Goal: Task Accomplishment & Management: Complete application form

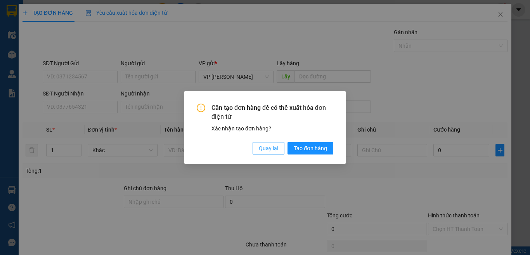
click at [263, 145] on span "Quay lại" at bounding box center [268, 148] width 19 height 9
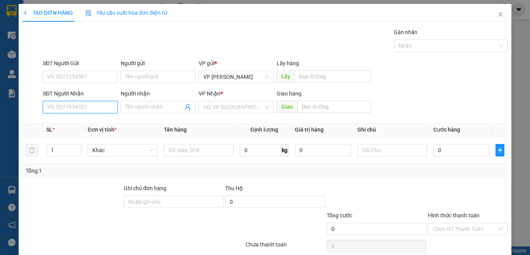
click at [102, 107] on input "SĐT Người Nhận" at bounding box center [80, 107] width 75 height 12
type input "0909101600"
click at [107, 114] on div "SĐT Người Nhận 0909101600" at bounding box center [80, 102] width 75 height 27
click at [106, 105] on input "0909101600" at bounding box center [80, 107] width 75 height 12
click at [90, 106] on input "0909101600" at bounding box center [80, 107] width 75 height 12
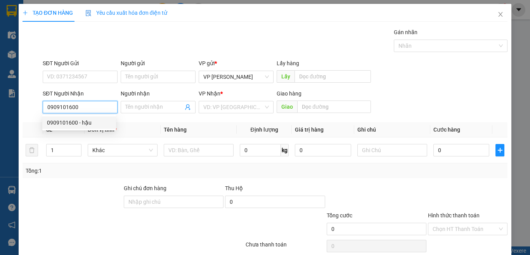
click at [87, 123] on div "0909101600 - hậu" at bounding box center [79, 122] width 64 height 9
type input "hậu"
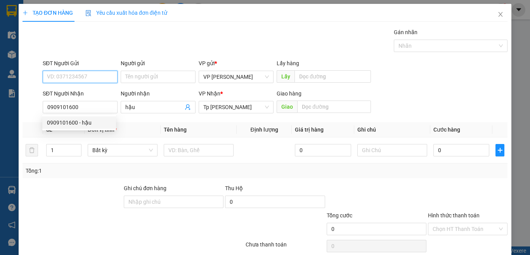
click at [79, 78] on input "SĐT Người Gửi" at bounding box center [80, 77] width 75 height 12
click at [78, 93] on div "0909101225 - Duy" at bounding box center [79, 92] width 64 height 9
type input "0909101225"
type input "Duy"
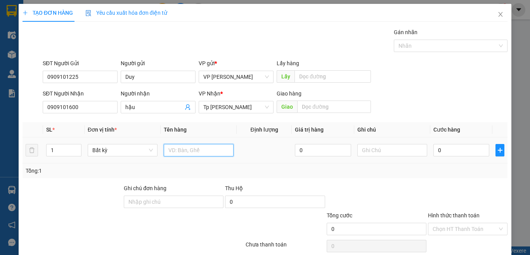
click at [186, 146] on input "text" at bounding box center [199, 150] width 70 height 12
paste input "ôp"
paste input "ộp"
paste input "án"
paste input "ắng"
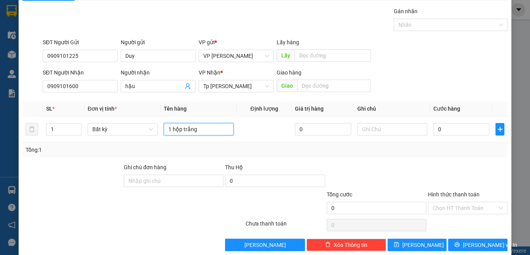
scroll to position [32, 0]
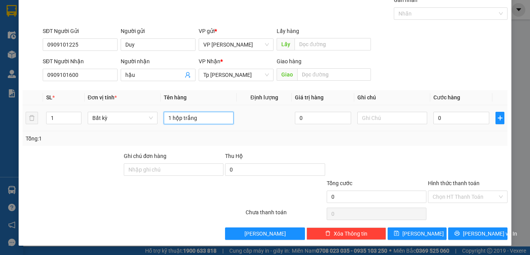
type input "1 hộp trắng"
click at [442, 106] on td "0" at bounding box center [461, 118] width 62 height 26
click at [439, 115] on input "0" at bounding box center [461, 118] width 56 height 12
type input "2"
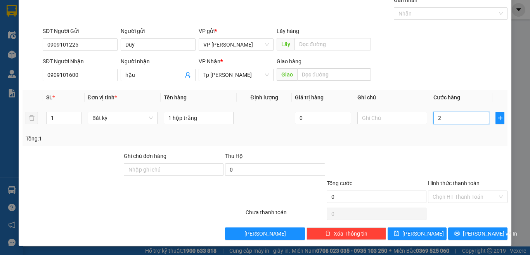
type input "2"
type input "20"
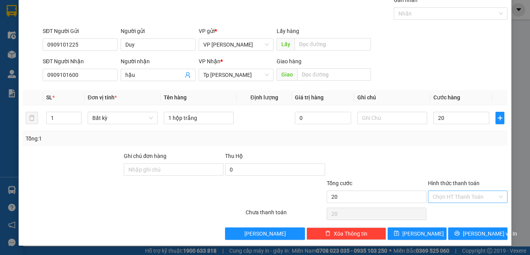
click at [459, 196] on input "Hình thức thanh toán" at bounding box center [464, 197] width 65 height 12
type input "20.000"
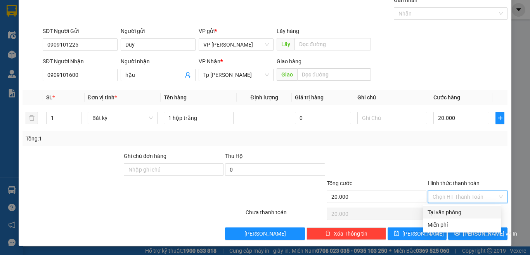
click at [453, 215] on div "Tại văn phòng" at bounding box center [461, 212] width 69 height 9
type input "0"
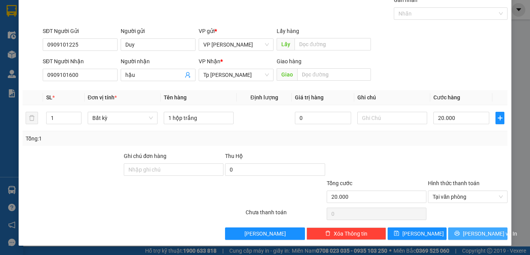
click at [459, 228] on button "[PERSON_NAME] và In" at bounding box center [477, 233] width 59 height 12
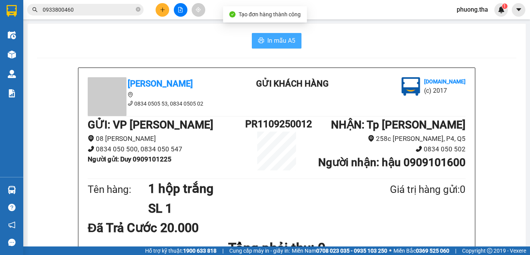
click at [275, 38] on span "In mẫu A5" at bounding box center [281, 41] width 28 height 10
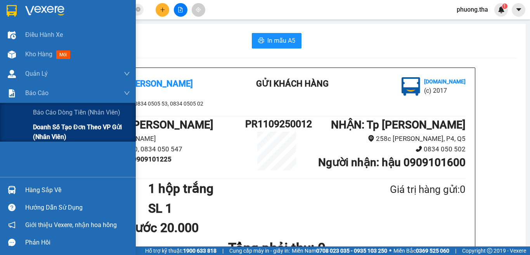
click at [45, 133] on span "Doanh số tạo đơn theo VP gửi (nhân viên)" at bounding box center [81, 131] width 97 height 19
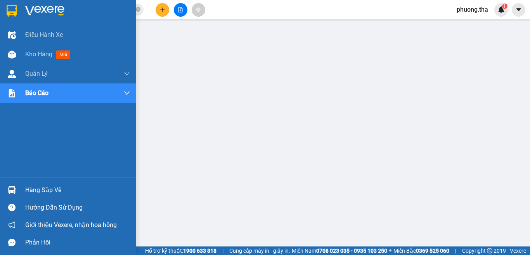
drag, startPoint x: 21, startPoint y: 54, endPoint x: 24, endPoint y: 0, distance: 54.4
click at [21, 54] on div "Kho hàng mới" at bounding box center [68, 54] width 136 height 19
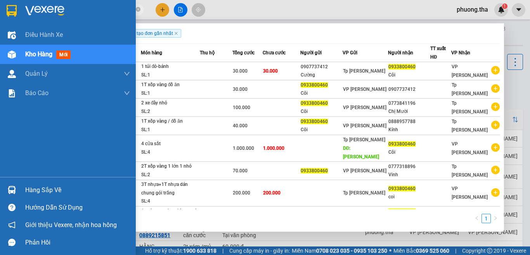
drag, startPoint x: 101, startPoint y: 12, endPoint x: 16, endPoint y: 13, distance: 85.3
click at [16, 13] on section "Kết quả tìm kiếm ( 8 ) Bộ lọc Ngày tạo đơn gần nhất Mã ĐH Trạng thái Món hàng T…" at bounding box center [265, 127] width 530 height 255
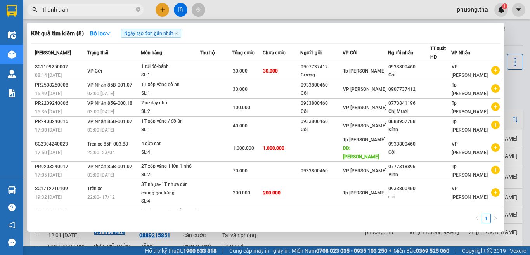
type input "thanh trang"
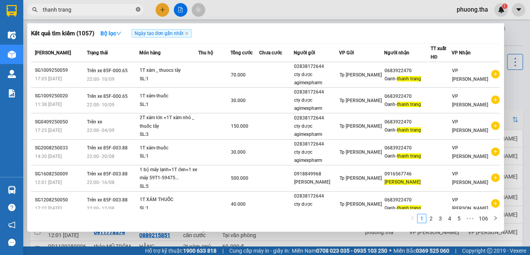
drag, startPoint x: 138, startPoint y: 11, endPoint x: 122, endPoint y: 10, distance: 15.5
click at [137, 11] on icon "close-circle" at bounding box center [138, 9] width 5 height 5
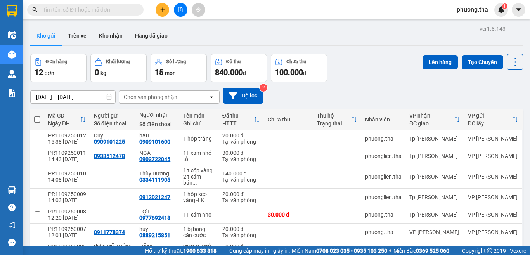
click at [122, 10] on input "text" at bounding box center [88, 9] width 91 height 9
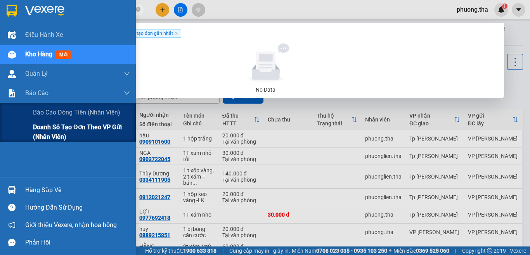
type input "0819972808"
click at [34, 131] on span "Doanh số tạo đơn theo VP gửi (nhân viên)" at bounding box center [81, 131] width 97 height 19
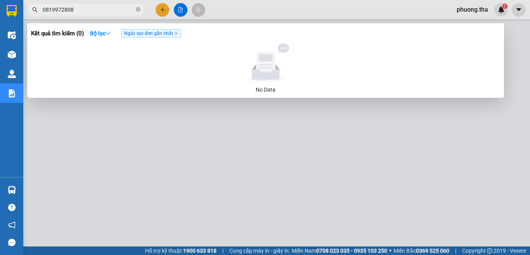
click at [180, 111] on div at bounding box center [265, 127] width 530 height 255
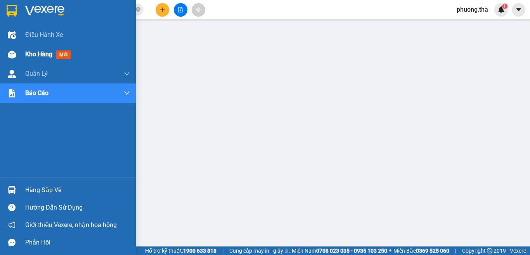
click at [15, 56] on img at bounding box center [12, 54] width 8 height 8
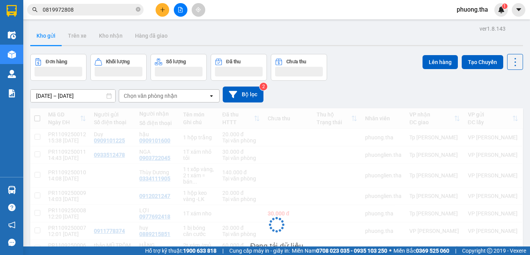
click at [348, 41] on div "Kho gửi Trên xe Kho nhận Hàng đã giao" at bounding box center [276, 36] width 492 height 21
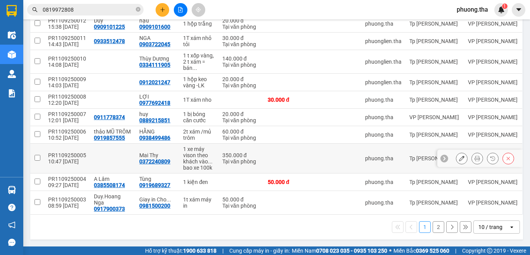
scroll to position [121, 0]
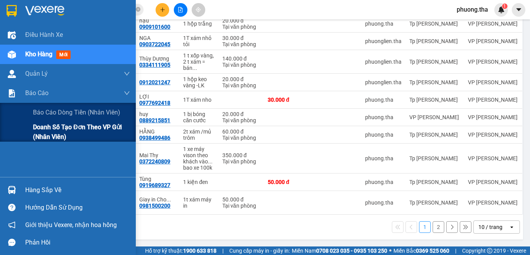
click at [47, 126] on span "Doanh số tạo đơn theo VP gửi (nhân viên)" at bounding box center [81, 131] width 97 height 19
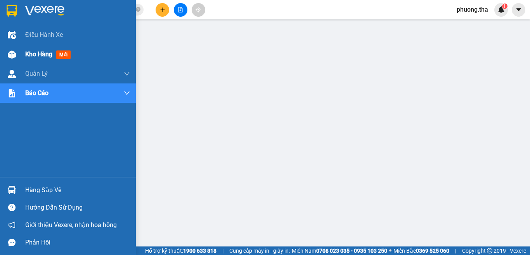
click at [19, 51] on div "Kho hàng mới" at bounding box center [68, 54] width 136 height 19
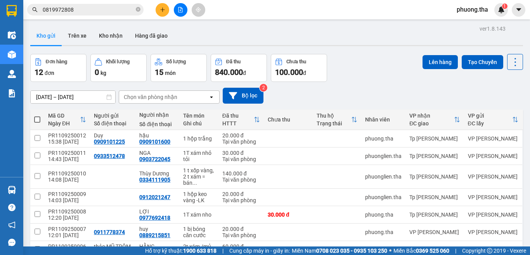
click at [178, 10] on icon "file-add" at bounding box center [180, 9] width 5 height 5
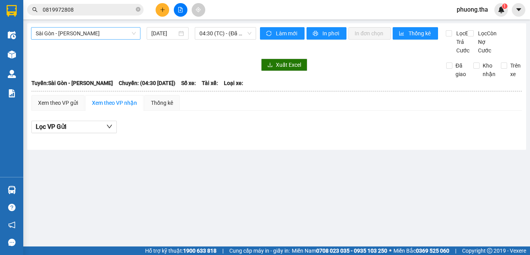
click at [72, 34] on span "Sài Gòn - [PERSON_NAME]" at bounding box center [86, 34] width 100 height 12
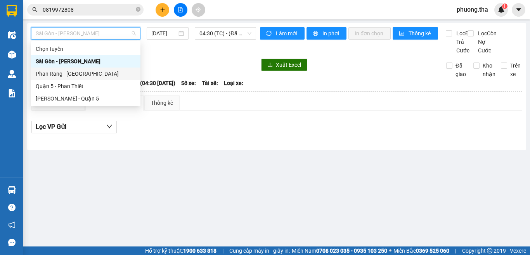
click at [56, 74] on div "Phan Rang - [GEOGRAPHIC_DATA]" at bounding box center [86, 73] width 100 height 9
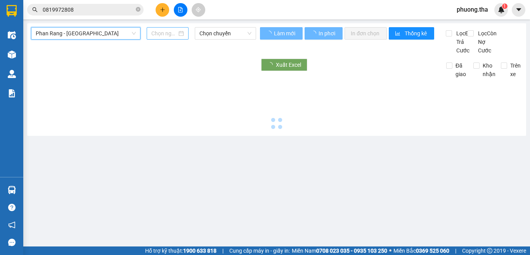
click at [166, 34] on input at bounding box center [164, 33] width 26 height 9
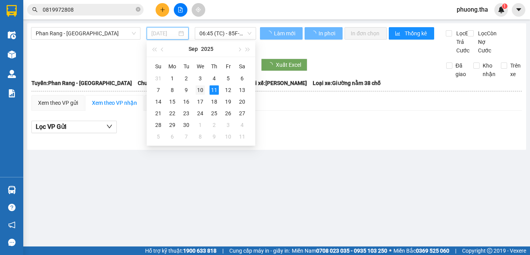
click at [200, 90] on div "10" at bounding box center [199, 89] width 9 height 9
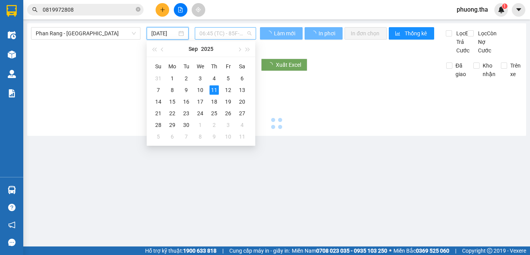
click at [216, 29] on span "06:45 (TC) - 85F-000.65" at bounding box center [225, 34] width 52 height 12
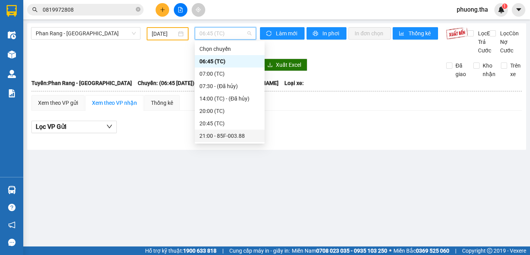
click at [216, 133] on div "21:00 - 85F-003.88" at bounding box center [229, 135] width 60 height 9
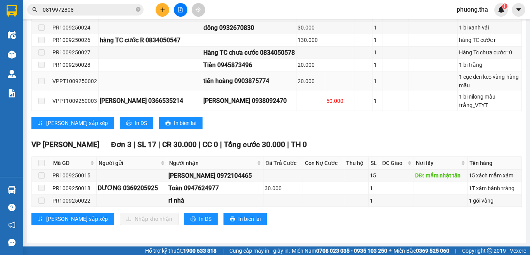
scroll to position [529, 0]
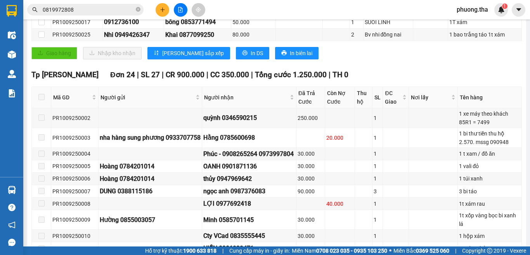
scroll to position [0, 0]
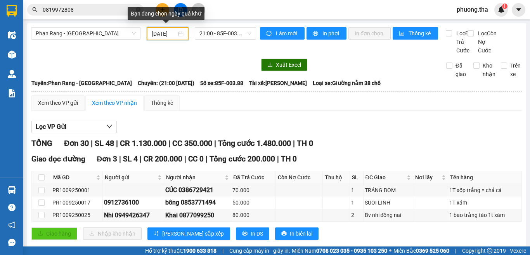
click at [152, 32] on input "[DATE]" at bounding box center [164, 33] width 25 height 9
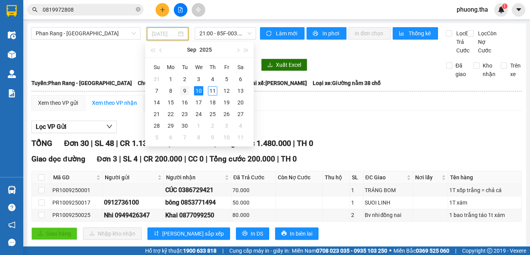
click at [183, 91] on div "9" at bounding box center [184, 90] width 9 height 9
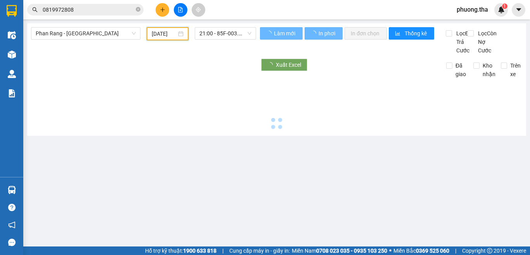
type input "[DATE]"
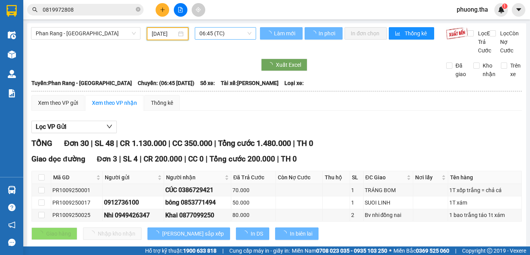
click at [233, 33] on span "06:45 (TC)" at bounding box center [225, 34] width 52 height 12
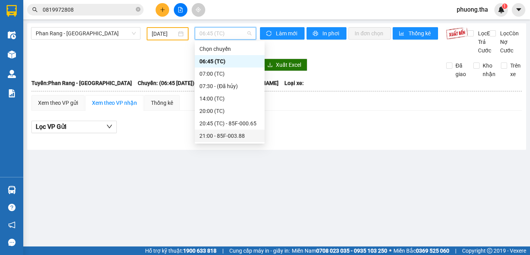
click at [217, 136] on div "21:00 - 85F-003.88" at bounding box center [229, 135] width 60 height 9
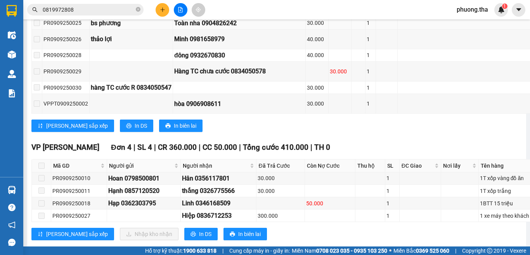
scroll to position [789, 0]
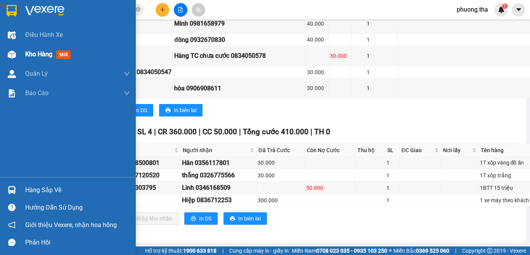
click at [14, 52] on img at bounding box center [12, 54] width 8 height 8
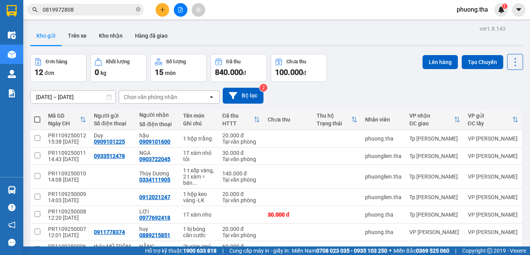
click at [163, 13] on button at bounding box center [162, 10] width 14 height 14
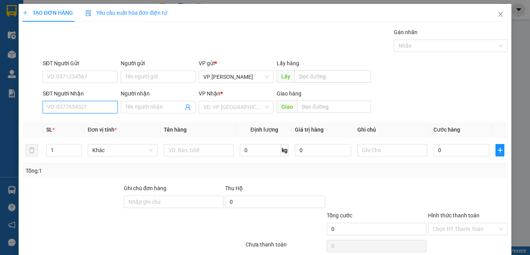
click at [102, 104] on input "SĐT Người Nhận" at bounding box center [80, 107] width 75 height 12
click at [74, 104] on input "648" at bounding box center [80, 107] width 75 height 12
drag, startPoint x: 80, startPoint y: 118, endPoint x: 113, endPoint y: 76, distance: 53.7
click at [80, 119] on div "0903855648 - CHÚ HOÀNG" at bounding box center [80, 122] width 66 height 9
type input "0903855648"
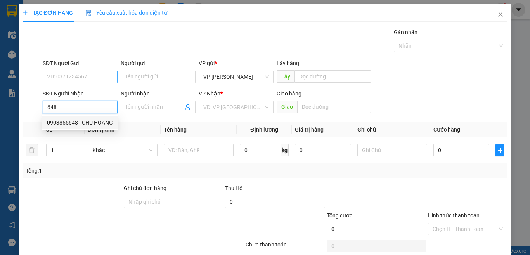
type input "CHÚ HOÀNG"
type input "0903855648"
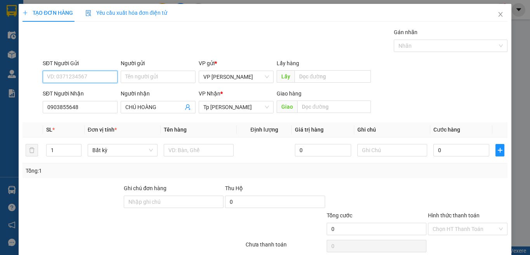
click at [113, 76] on input "SĐT Người Gửi" at bounding box center [80, 77] width 75 height 12
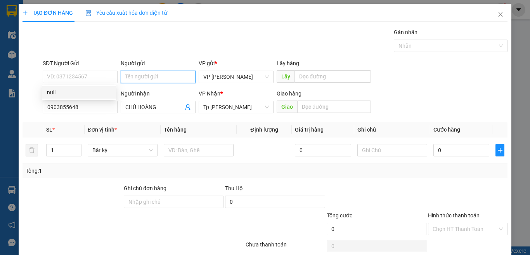
click at [130, 74] on input "Người gửi" at bounding box center [158, 77] width 75 height 12
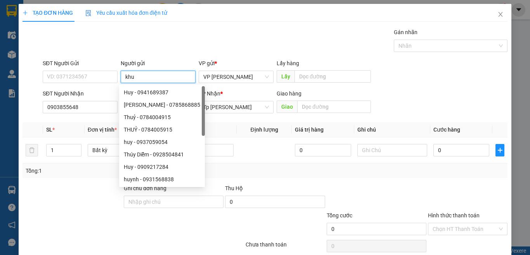
paste input "ê"
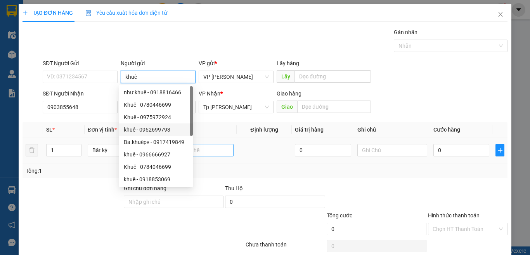
type input "khuê"
click at [225, 152] on input "text" at bounding box center [199, 150] width 70 height 12
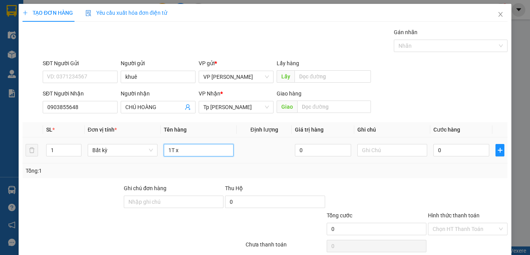
paste input "óp"
paste input "ốp"
paste input "án"
paste input "ắng"
type input "1T xốp trắng + 1bTT 70k"
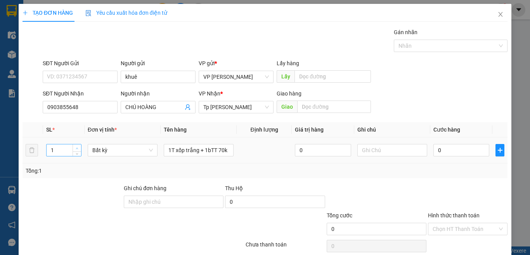
type input "2"
click at [78, 148] on icon "up" at bounding box center [77, 148] width 3 height 3
click at [437, 149] on input "0" at bounding box center [461, 150] width 56 height 12
type input "3"
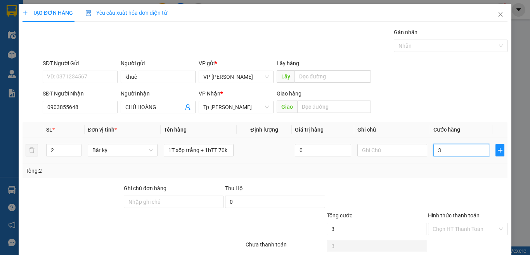
type input "3"
type input "30"
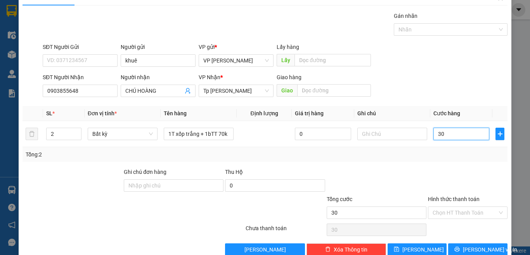
scroll to position [32, 0]
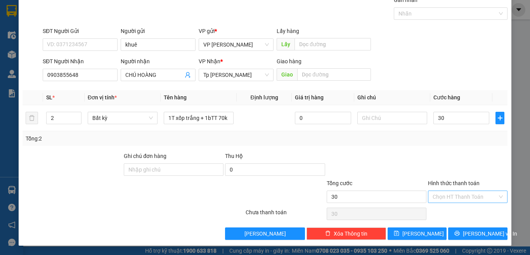
click at [458, 204] on div "Hình thức thanh toán Chọn HT Thanh Toán" at bounding box center [467, 192] width 79 height 27
type input "30.000"
click at [460, 195] on input "Hình thức thanh toán" at bounding box center [464, 197] width 65 height 12
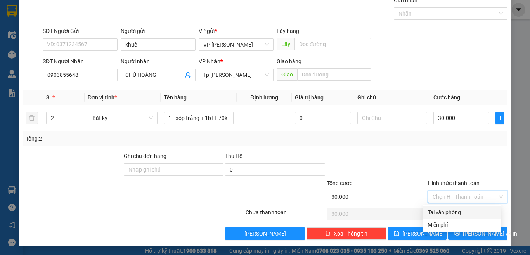
drag, startPoint x: 456, startPoint y: 207, endPoint x: 458, endPoint y: 217, distance: 10.6
click at [456, 207] on div "Tại văn phòng" at bounding box center [462, 212] width 78 height 12
type input "0"
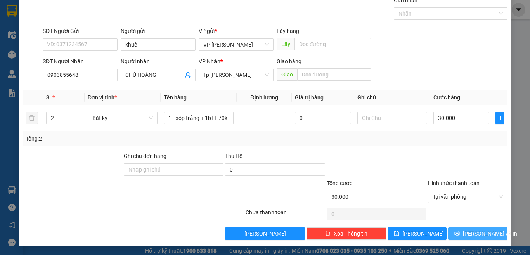
click at [459, 231] on icon "printer" at bounding box center [456, 232] width 5 height 5
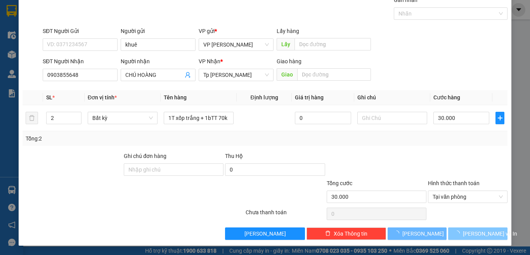
scroll to position [11, 0]
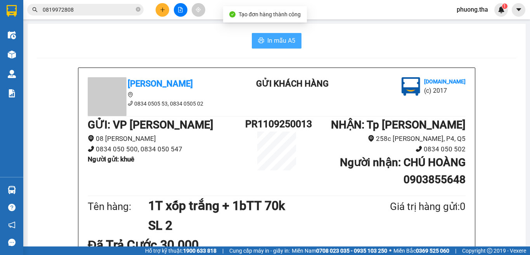
click at [267, 39] on span "In mẫu A5" at bounding box center [281, 41] width 28 height 10
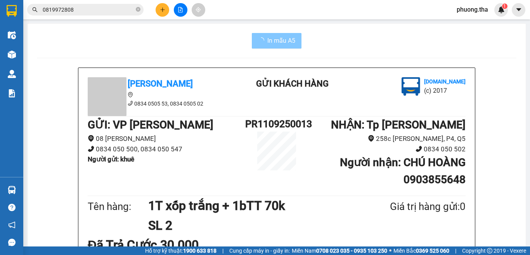
scroll to position [230, 86]
click at [286, 43] on span "In mẫu A5" at bounding box center [281, 41] width 28 height 10
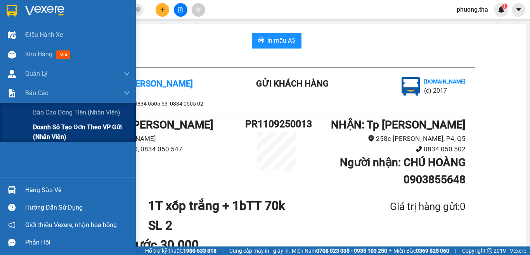
click at [47, 132] on span "Doanh số tạo đơn theo VP gửi (nhân viên)" at bounding box center [81, 131] width 97 height 19
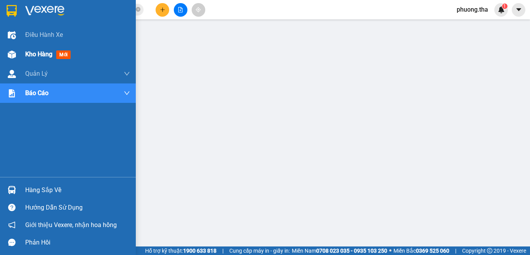
click at [17, 50] on div at bounding box center [12, 55] width 14 height 14
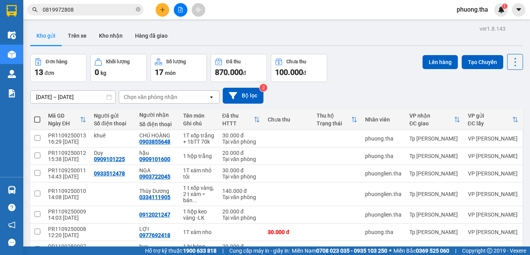
click at [160, 11] on icon "plus" at bounding box center [162, 9] width 5 height 5
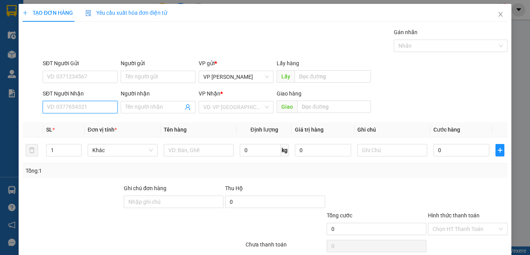
click at [97, 107] on input "SĐT Người Nhận" at bounding box center [80, 107] width 75 height 12
click at [93, 109] on input "218" at bounding box center [80, 107] width 75 height 12
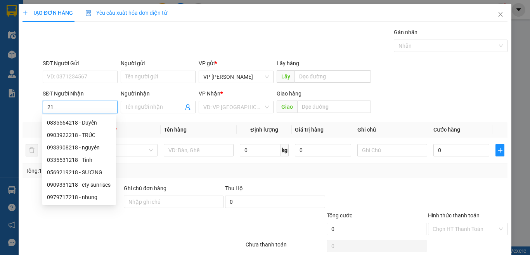
type input "2"
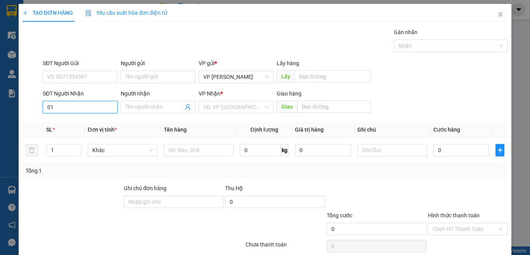
type input "012"
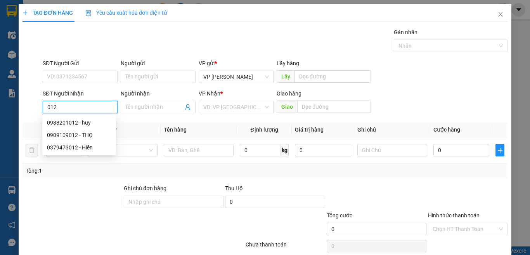
drag, startPoint x: 61, startPoint y: 106, endPoint x: 37, endPoint y: 111, distance: 24.6
click at [37, 111] on div "SĐT Người Nhận 012 Người nhận Tên người nhận VP Nhận * VD: VP Sài Gòn Giao hàng…" at bounding box center [265, 102] width 486 height 27
click at [71, 107] on input "102" at bounding box center [80, 107] width 75 height 12
click at [73, 120] on div "0918031102 - quyên" at bounding box center [79, 122] width 64 height 9
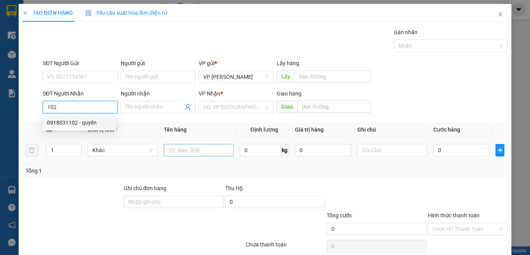
type input "0918031102"
type input "quyên"
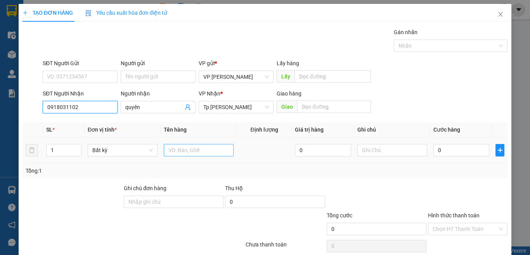
type input "0918031102"
click at [176, 150] on input "text" at bounding box center [199, 150] width 70 height 12
paste input "ục"
paste input "àn"
paste input "é"
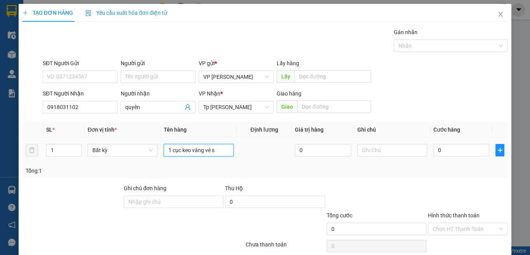
paste input "ô"
paste input "ố"
type input "1 cục keo vàng vé số"
click at [441, 148] on input "0" at bounding box center [461, 150] width 56 height 12
type input "4"
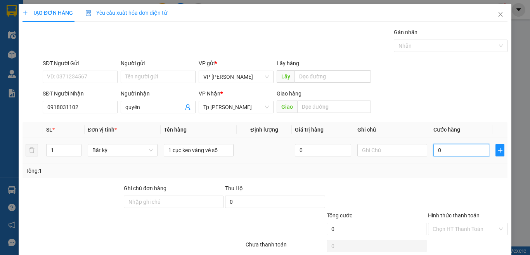
type input "4"
type input "40"
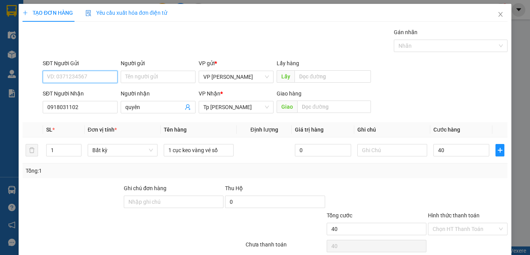
type input "40.000"
click at [84, 81] on input "SĐT Người Gửi" at bounding box center [80, 77] width 75 height 12
drag, startPoint x: 84, startPoint y: 93, endPoint x: 271, endPoint y: 139, distance: 192.8
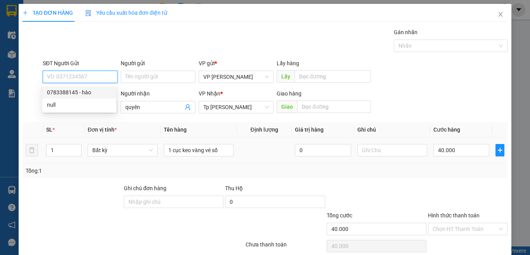
click at [85, 93] on div "0783388145 - hào" at bounding box center [79, 92] width 64 height 9
type input "0783388145"
type input "hào"
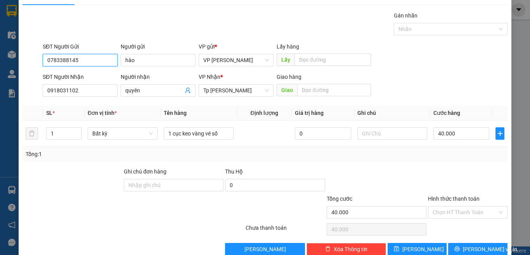
scroll to position [32, 0]
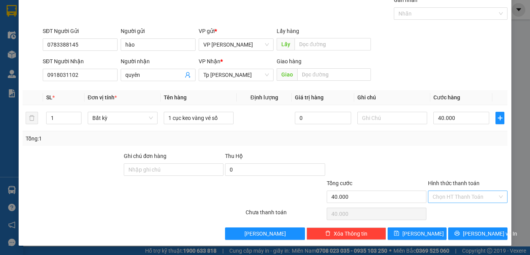
click at [451, 199] on input "Hình thức thanh toán" at bounding box center [464, 197] width 65 height 12
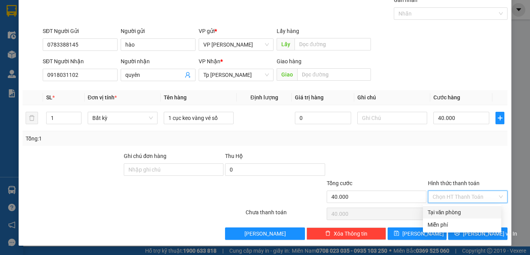
click at [445, 210] on div "Tại văn phòng" at bounding box center [461, 212] width 69 height 9
type input "0"
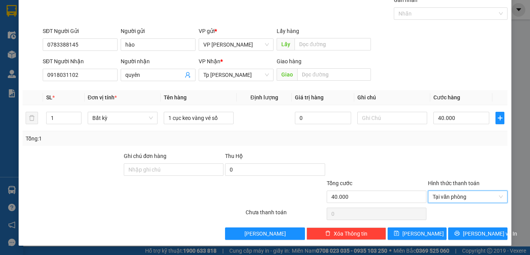
click at [413, 166] on div at bounding box center [376, 165] width 101 height 27
click at [451, 226] on div "Transit Pickup Surcharge Ids Transit Deliver Surcharge Ids Transit Deliver Surc…" at bounding box center [264, 118] width 485 height 244
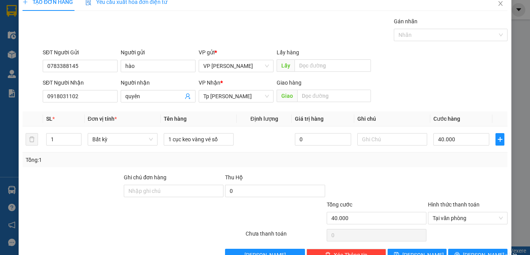
scroll to position [0, 0]
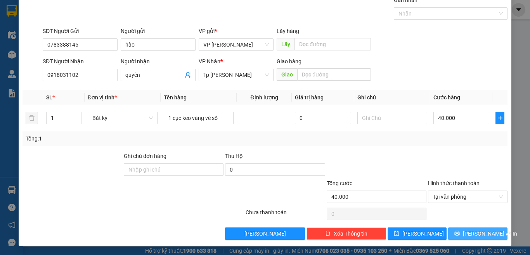
click at [460, 228] on button "[PERSON_NAME] và In" at bounding box center [477, 233] width 59 height 12
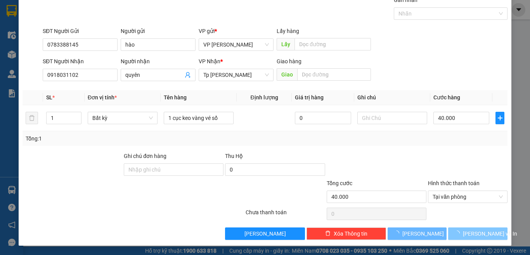
scroll to position [11, 0]
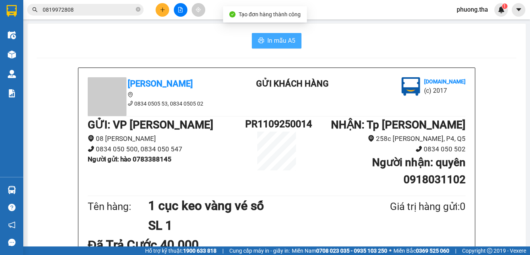
click at [264, 47] on button "In mẫu A5" at bounding box center [277, 41] width 50 height 16
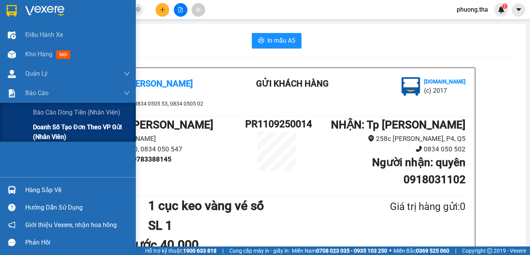
click at [25, 137] on div "Doanh số tạo đơn theo VP gửi (nhân viên)" at bounding box center [68, 131] width 136 height 19
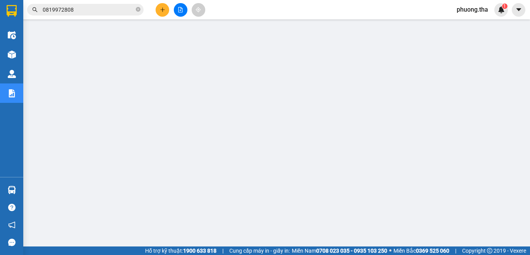
click at [478, 13] on span "phuong.tha" at bounding box center [472, 10] width 44 height 10
click at [472, 27] on span "Đăng xuất" at bounding box center [477, 24] width 33 height 9
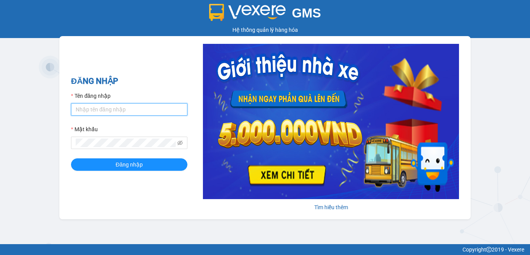
click at [107, 111] on input "Tên đăng nhập" at bounding box center [129, 109] width 116 height 12
type input "cong.tha"
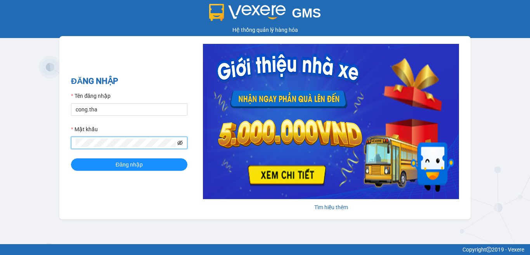
click at [180, 140] on icon "eye-invisible" at bounding box center [179, 142] width 5 height 5
click at [146, 166] on button "Đăng nhập" at bounding box center [129, 164] width 116 height 12
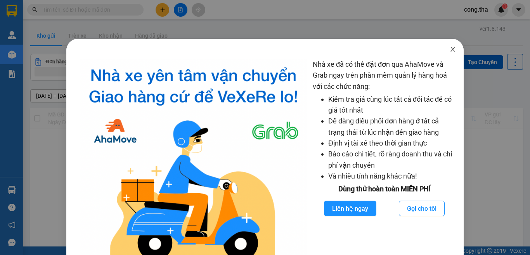
click at [451, 50] on icon "close" at bounding box center [453, 49] width 4 height 5
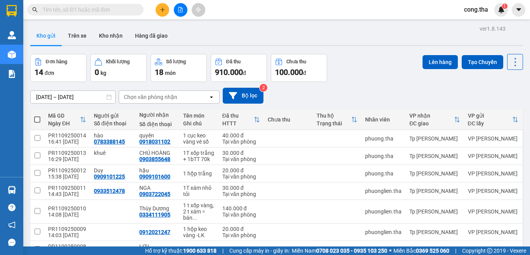
drag, startPoint x: 339, startPoint y: 37, endPoint x: 283, endPoint y: 19, distance: 59.6
click at [316, 32] on div "Kho gửi Trên xe Kho nhận Hàng đã giao" at bounding box center [276, 36] width 492 height 21
click at [164, 12] on icon "plus" at bounding box center [162, 9] width 5 height 5
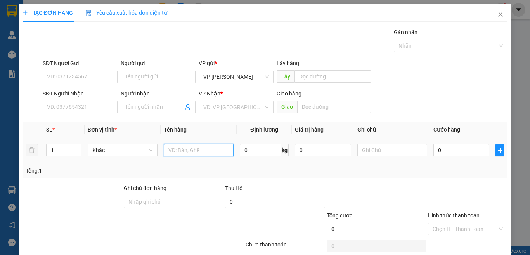
click at [194, 150] on input "text" at bounding box center [199, 150] width 70 height 12
paste input "Á"
type input "1T XÁM BOC BI NILON/ MAY IN"
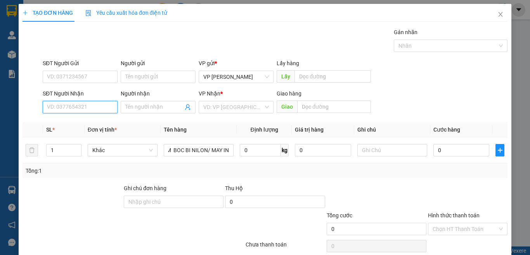
click at [99, 105] on input "SĐT Người Nhận" at bounding box center [80, 107] width 75 height 12
type input "0975353513"
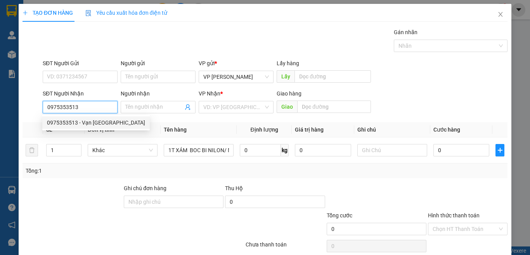
click at [98, 123] on div "0975353513 - Vạn Phat Hưng" at bounding box center [96, 122] width 98 height 9
type input "Vạn Phat Hưng"
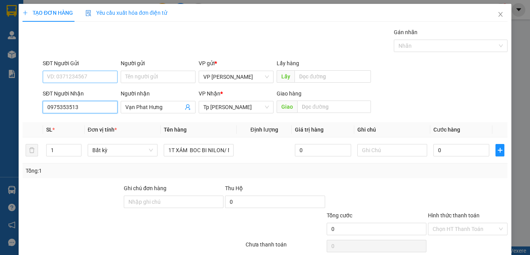
type input "0975353513"
click at [88, 73] on input "SĐT Người Gửi" at bounding box center [80, 77] width 75 height 12
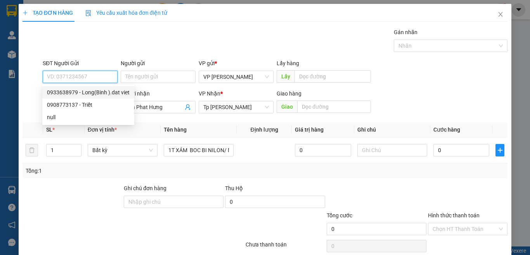
click at [99, 96] on div "0933638979 - Long(Binh ).dat viet" at bounding box center [88, 92] width 83 height 9
type input "0933638979"
type input "Long(Binh ).dat viet"
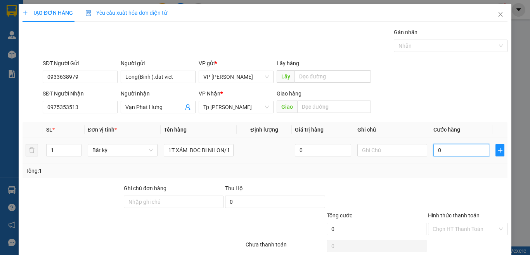
click at [463, 154] on input "0" at bounding box center [461, 150] width 56 height 12
type input "3"
type input "30"
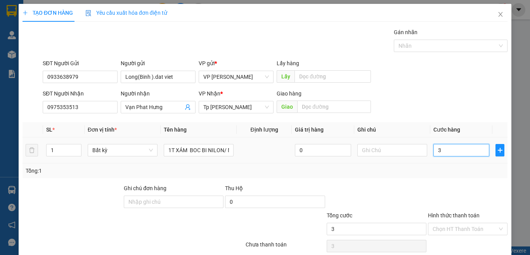
type input "30"
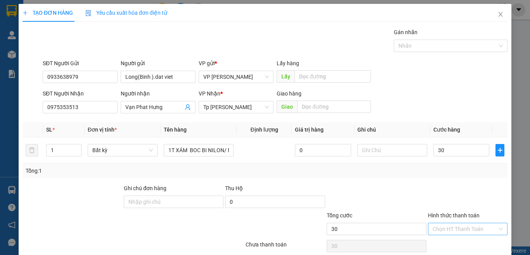
type input "30.000"
click at [449, 229] on input "Hình thức thanh toán" at bounding box center [464, 229] width 65 height 12
click at [457, 199] on div "Tại văn phòng" at bounding box center [461, 201] width 69 height 9
type input "0"
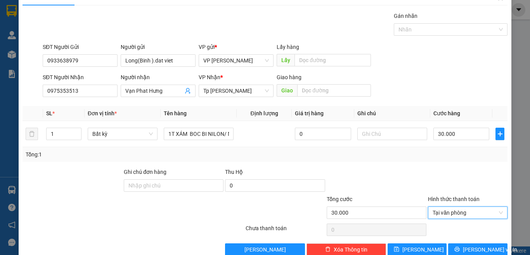
scroll to position [32, 0]
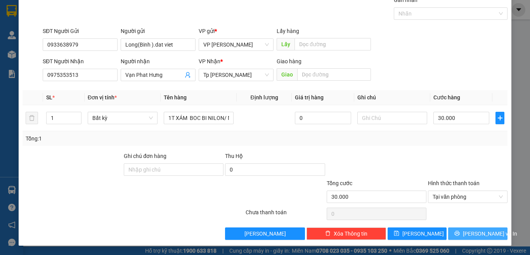
click at [468, 237] on span "[PERSON_NAME] và In" at bounding box center [490, 233] width 54 height 9
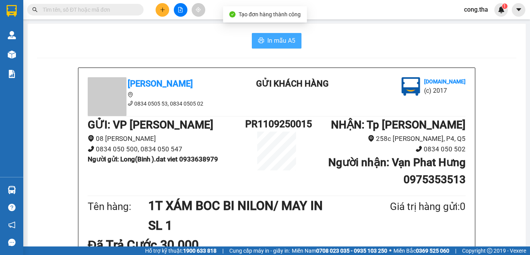
click at [278, 45] on span "In mẫu A5" at bounding box center [281, 41] width 28 height 10
click at [117, 9] on input "text" at bounding box center [88, 9] width 91 height 9
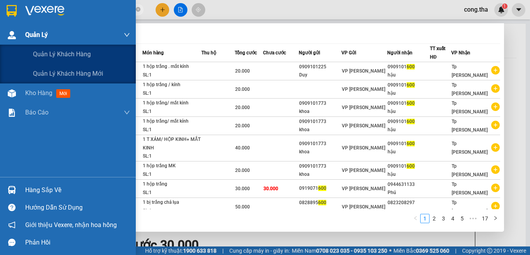
drag, startPoint x: 67, startPoint y: 9, endPoint x: 8, endPoint y: 28, distance: 62.2
click at [8, 28] on section "Kết quả tìm kiếm ( 169 ) Bộ lọc Mã ĐH Trạng thái Món hàng Thu hộ Tổng cước Chưa…" at bounding box center [265, 127] width 530 height 255
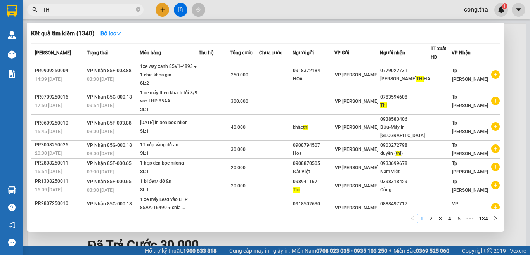
type input "T"
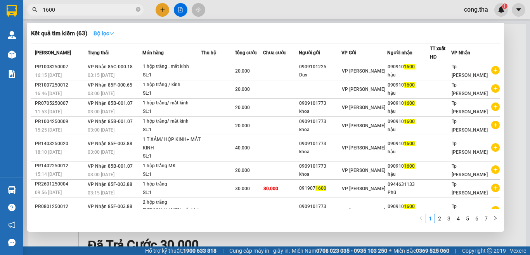
type input "1600"
click at [120, 31] on button "Bộ lọc" at bounding box center [103, 33] width 33 height 12
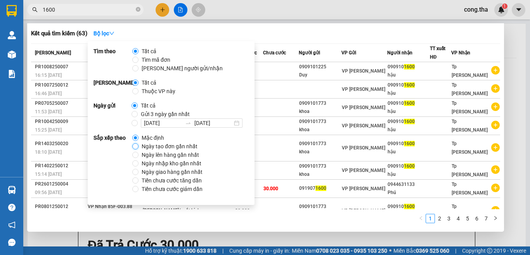
click at [135, 146] on input "Ngày tạo đơn gần nhất" at bounding box center [135, 146] width 6 height 6
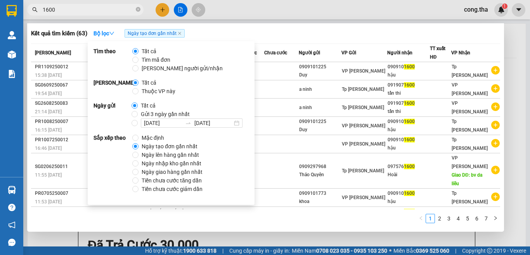
click at [80, 9] on input "1600" at bounding box center [88, 9] width 91 height 9
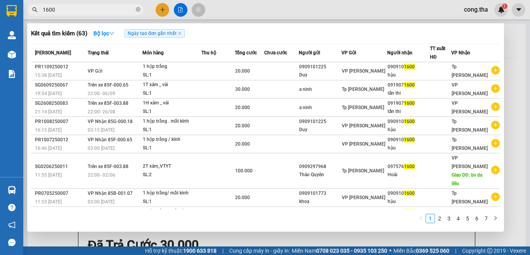
click at [161, 9] on div at bounding box center [265, 127] width 530 height 255
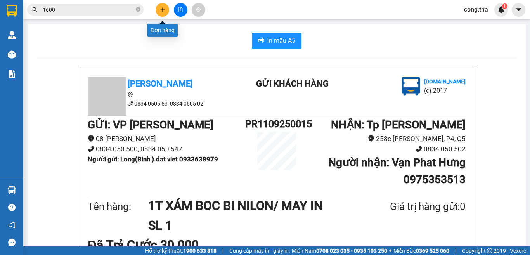
click at [158, 11] on button at bounding box center [162, 10] width 14 height 14
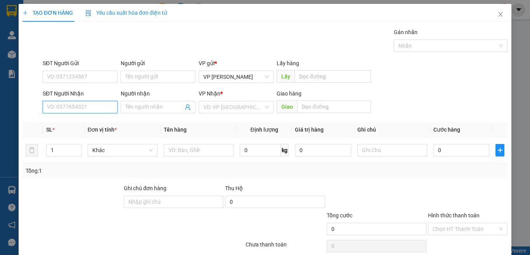
click at [91, 103] on input "SĐT Người Nhận" at bounding box center [80, 107] width 75 height 12
type input "9"
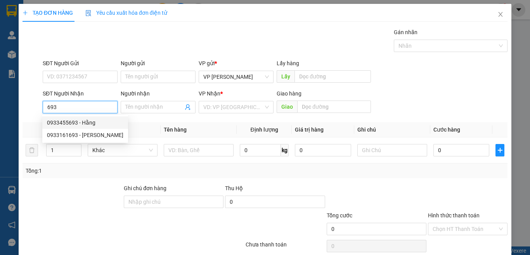
click at [98, 120] on div "0933455693 - Hằng" at bounding box center [85, 122] width 76 height 9
type input "0933455693"
type input "Hằng"
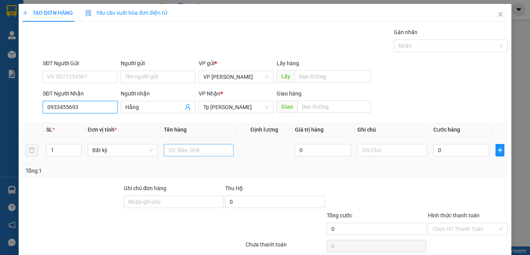
type input "0933455693"
click at [187, 155] on input "text" at bounding box center [199, 150] width 70 height 12
paste input "Ă"
paste input "Ắ"
paste input "Ú"
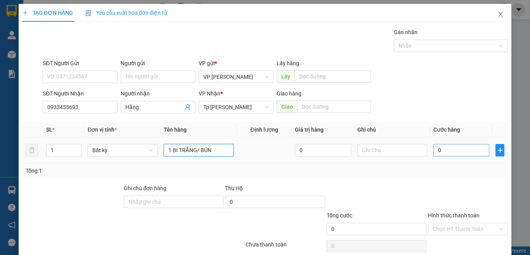
type input "1 BI TRẮNG/ BÚN"
click at [433, 144] on input "0" at bounding box center [461, 150] width 56 height 12
type input "3"
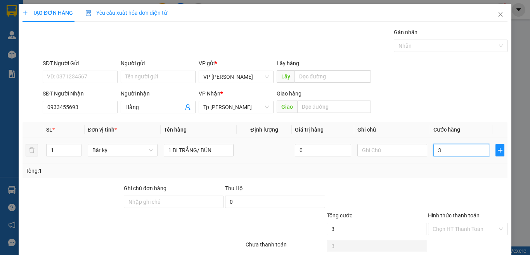
type input "30"
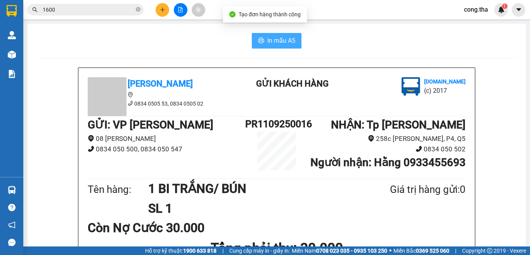
click at [285, 43] on span "In mẫu A5" at bounding box center [281, 41] width 28 height 10
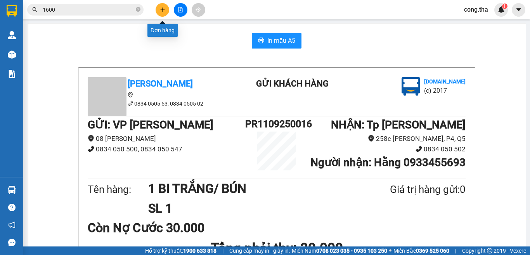
click at [164, 10] on icon "plus" at bounding box center [162, 9] width 5 height 5
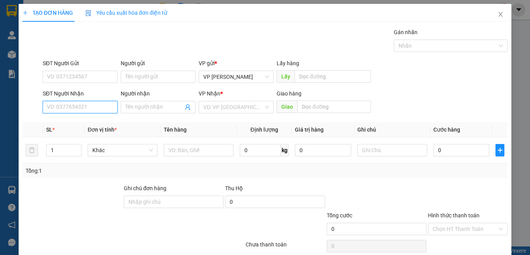
click at [79, 102] on input "SĐT Người Nhận" at bounding box center [80, 107] width 75 height 12
type input "0933185313"
click at [82, 123] on div "0933185313 - Kha" at bounding box center [79, 122] width 64 height 9
type input "Kha"
type input "0933185313"
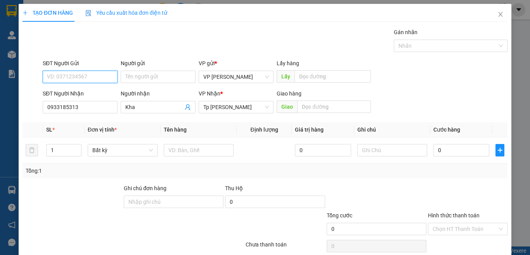
click at [86, 75] on input "SĐT Người Gửi" at bounding box center [80, 77] width 75 height 12
type input "0946553729"
drag, startPoint x: 154, startPoint y: 76, endPoint x: 110, endPoint y: 88, distance: 45.1
click at [154, 75] on input "Người gửi" at bounding box center [158, 77] width 75 height 12
paste input "Ư"
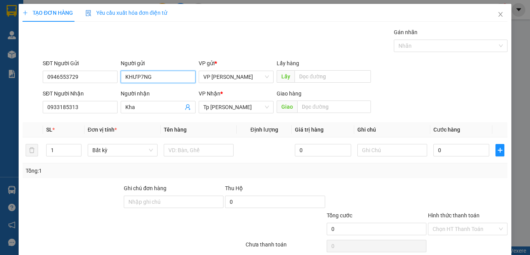
drag, startPoint x: 150, startPoint y: 77, endPoint x: 134, endPoint y: 83, distance: 17.1
click at [134, 83] on div "Người gửi KHƯP7NG KHƯP7NG" at bounding box center [158, 72] width 75 height 27
paste input "Ơ"
type input "KHƯƠNG"
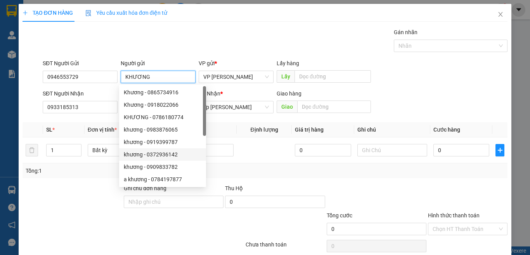
click at [196, 152] on div "khương - 0372936142" at bounding box center [163, 154] width 78 height 9
type input "0372936142"
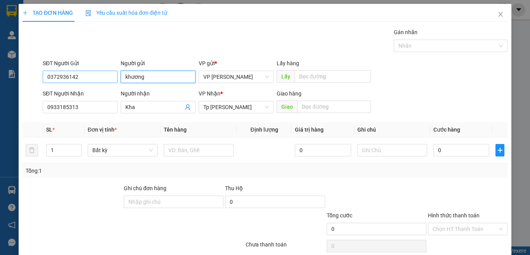
type input "khương"
click at [85, 80] on input "0372936142" at bounding box center [80, 77] width 75 height 12
drag, startPoint x: 85, startPoint y: 80, endPoint x: 193, endPoint y: 230, distance: 185.0
click at [102, 170] on div "Transit Pickup Surcharge Ids Transit Deliver Surcharge Ids Transit Deliver Surc…" at bounding box center [264, 150] width 485 height 244
drag, startPoint x: 76, startPoint y: 80, endPoint x: 15, endPoint y: 79, distance: 61.3
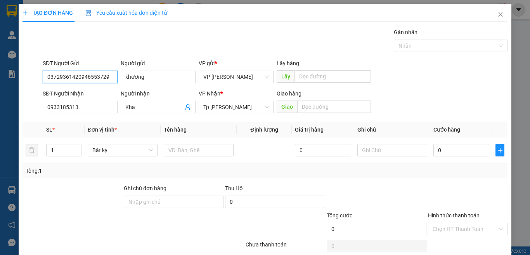
click at [15, 79] on div "TẠO ĐƠN HÀNG Yêu cầu xuất hóa đơn điện tử Transit Pickup Surcharge Ids Transit …" at bounding box center [265, 127] width 530 height 255
type input "0946553729"
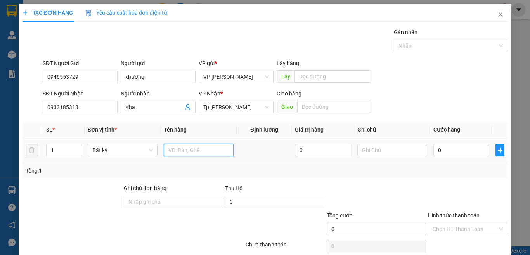
click at [192, 152] on input "text" at bounding box center [199, 150] width 70 height 12
paste input "Ô"
paste input "Ộ"
paste input "Á"
paste input "Õ"
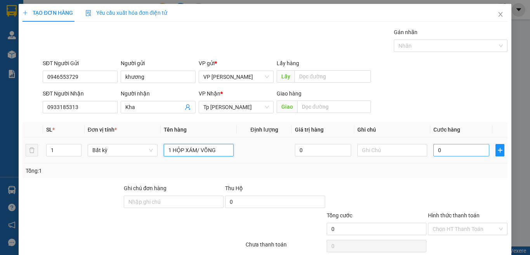
type input "1 HỘP XÁM/ VÕNG"
click at [448, 154] on input "0" at bounding box center [461, 150] width 56 height 12
type input "2"
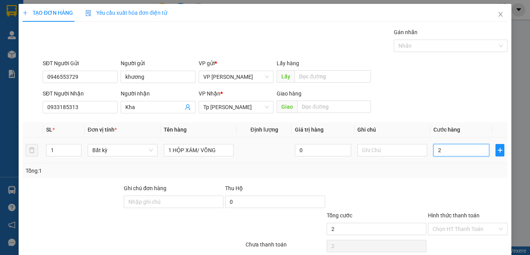
type input "20"
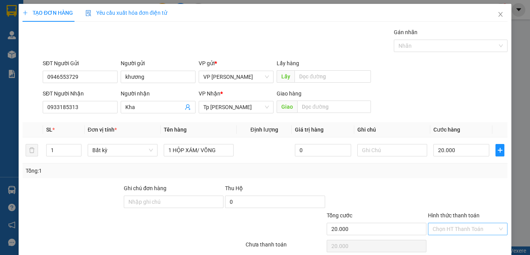
click at [471, 223] on input "Hình thức thanh toán" at bounding box center [464, 229] width 65 height 12
click at [457, 240] on div "Tại văn phòng" at bounding box center [461, 244] width 69 height 9
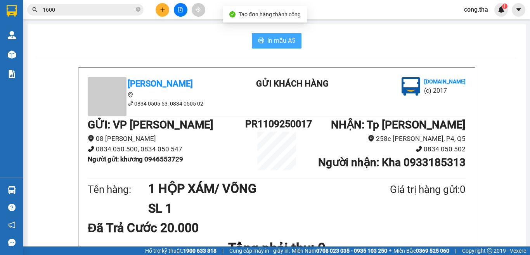
click at [276, 45] on span "In mẫu A5" at bounding box center [281, 41] width 28 height 10
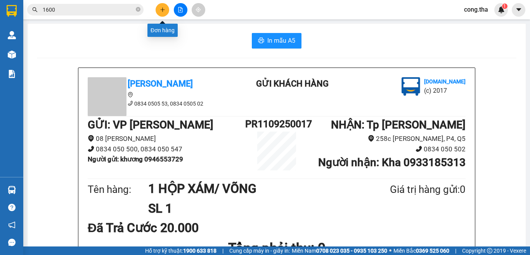
click at [160, 12] on button at bounding box center [162, 10] width 14 height 14
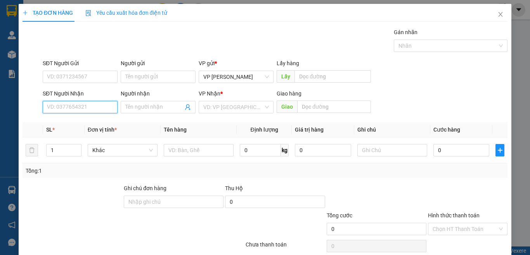
click at [97, 108] on input "SĐT Người Nhận" at bounding box center [80, 107] width 75 height 12
type input "0336314684"
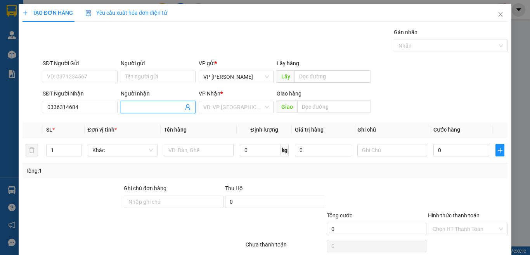
click at [132, 107] on input "Người nhận" at bounding box center [154, 107] width 58 height 9
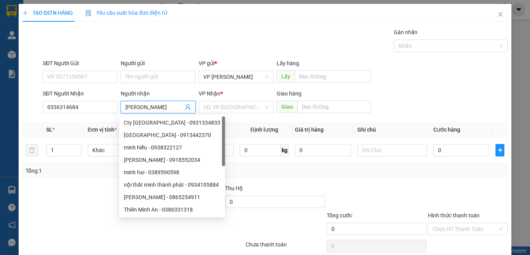
paste input "ĨA"
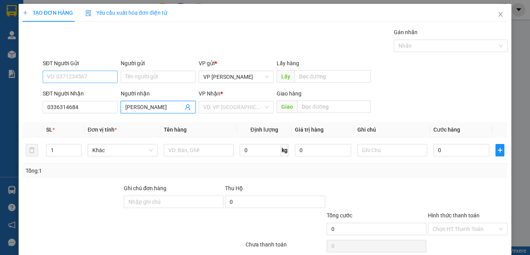
type input "MINH NGHĨA"
click at [88, 77] on input "SĐT Người Gửi" at bounding box center [80, 77] width 75 height 12
type input "0854106267"
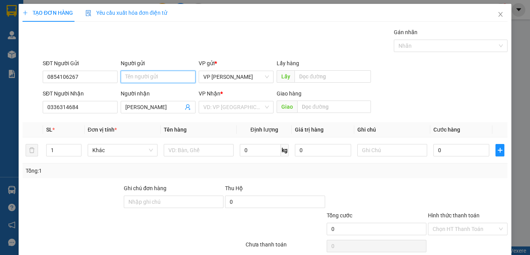
click at [146, 78] on input "Người gửi" at bounding box center [158, 77] width 75 height 12
paste input "À"
drag, startPoint x: 138, startPoint y: 78, endPoint x: 158, endPoint y: 76, distance: 19.8
click at [158, 76] on input "HOÀI NAH" at bounding box center [158, 77] width 75 height 12
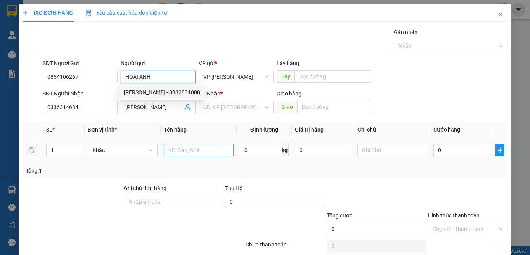
type input "HOÀI ANH"
click at [189, 155] on input "text" at bounding box center [199, 150] width 70 height 12
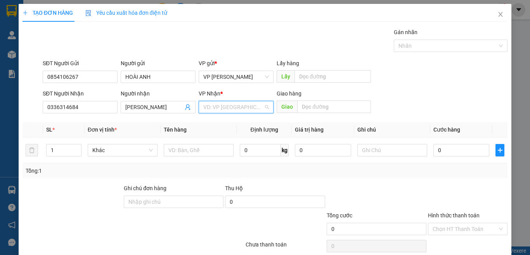
click at [257, 107] on input "search" at bounding box center [233, 107] width 60 height 12
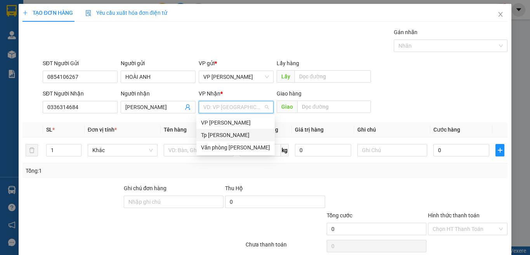
click at [235, 133] on div "Tp [PERSON_NAME]" at bounding box center [235, 135] width 69 height 9
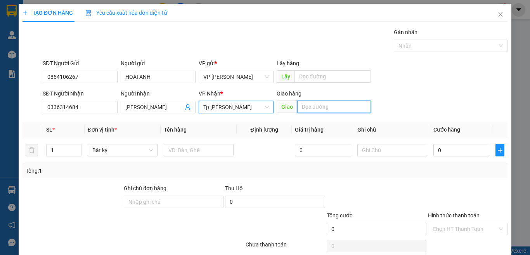
click at [316, 105] on input "text" at bounding box center [334, 106] width 74 height 12
paste input "Đ"
paste input "Ư"
paste input "Ứ"
type input "N4 THU ĐỨC"
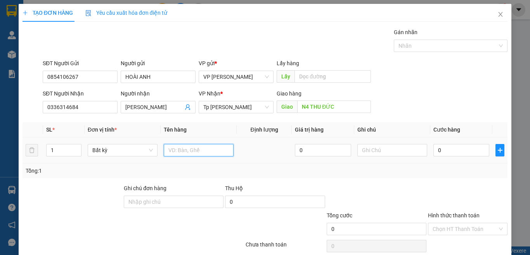
click at [186, 152] on input "text" at bounding box center [199, 150] width 70 height 12
paste input "Ó"
paste input "Ẻ"
paste input "Ă"
paste input "Ư"
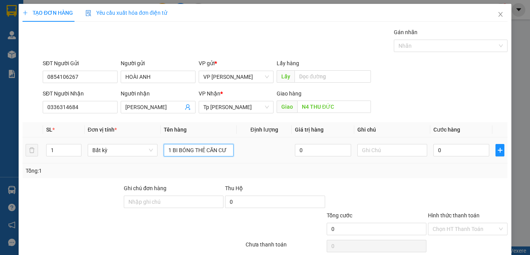
paste input "Ơ"
paste input "Ớ"
type input "1 BI BÓNG THẺ CĂN CƯỚC"
click at [458, 148] on input "0" at bounding box center [461, 150] width 56 height 12
type input "4"
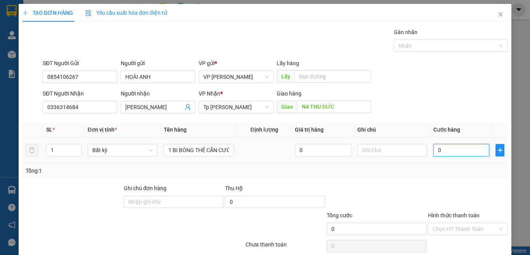
type input "4"
type input "40"
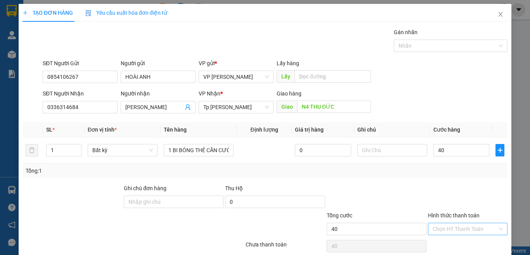
type input "40.000"
click at [448, 223] on input "Hình thức thanh toán" at bounding box center [464, 229] width 65 height 12
drag, startPoint x: 450, startPoint y: 211, endPoint x: 452, endPoint y: 220, distance: 9.1
click at [450, 240] on div "Tại văn phòng" at bounding box center [461, 244] width 69 height 9
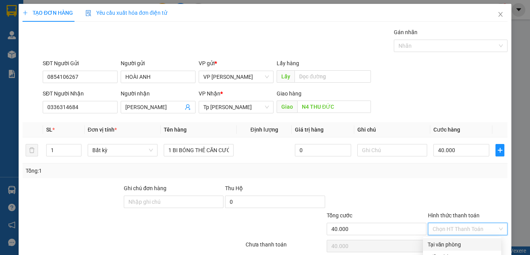
type input "0"
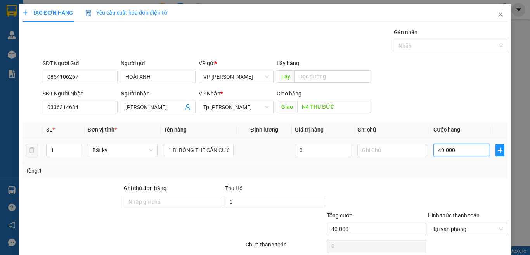
click at [460, 144] on input "40.000" at bounding box center [461, 150] width 56 height 12
type input "0"
click at [380, 144] on input "text" at bounding box center [392, 150] width 70 height 12
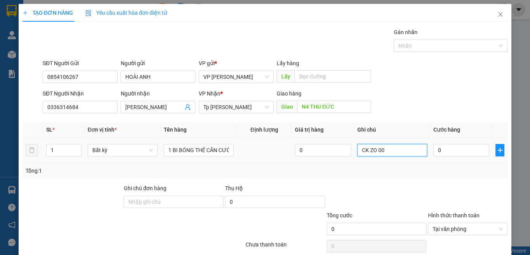
click at [368, 144] on input "CK ZO 00" at bounding box center [392, 150] width 70 height 12
click at [383, 144] on input "CK ZLO 00" at bounding box center [392, 150] width 70 height 12
click at [447, 223] on span "Tại văn phòng" at bounding box center [467, 229] width 70 height 12
type input "CK ZLO 00 / 40"
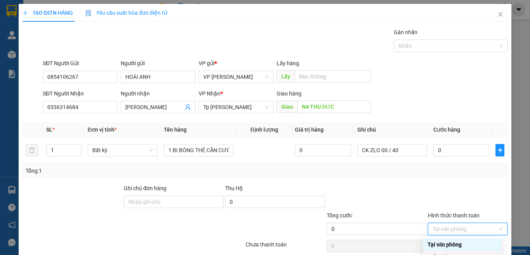
click at [438, 252] on div "Miễn phí" at bounding box center [461, 256] width 69 height 9
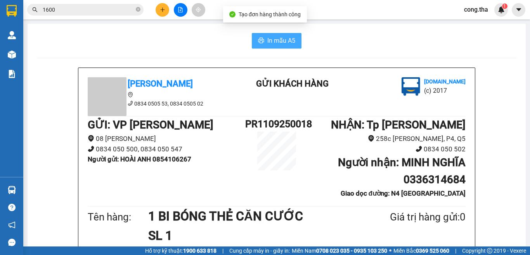
drag, startPoint x: 280, startPoint y: 44, endPoint x: 276, endPoint y: 44, distance: 3.9
click at [278, 44] on span "In mẫu A5" at bounding box center [281, 41] width 28 height 10
drag, startPoint x: 399, startPoint y: 180, endPoint x: 487, endPoint y: 189, distance: 88.9
drag, startPoint x: 390, startPoint y: 193, endPoint x: 383, endPoint y: 187, distance: 8.8
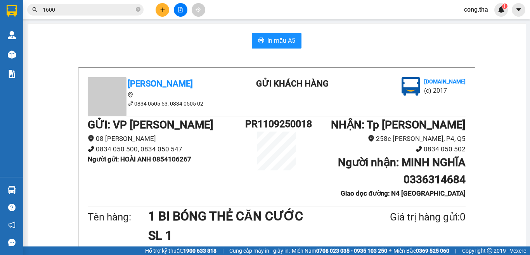
click at [389, 193] on b "Giao dọc đường: N4 THU ĐỨC" at bounding box center [402, 193] width 125 height 8
click at [405, 178] on b "Người nhận : MINH NGHĨA 0336314684" at bounding box center [402, 171] width 128 height 30
drag, startPoint x: 401, startPoint y: 180, endPoint x: 463, endPoint y: 182, distance: 62.1
click at [463, 182] on div "Tân Hoàng Anh 0834 0505 53, 0834 0505 02 Gửi khách hàng Vexere.com (c) 2017 GỬI…" at bounding box center [276, 228] width 396 height 320
click at [162, 9] on icon "plus" at bounding box center [162, 9] width 5 height 5
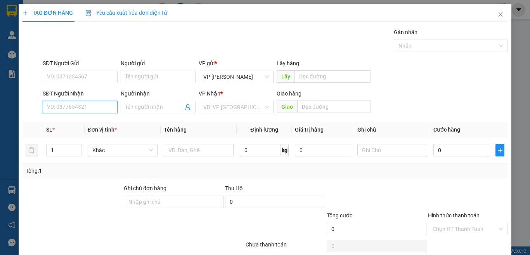
click at [104, 107] on input "SĐT Người Nhận" at bounding box center [80, 107] width 75 height 12
type input "1"
click at [95, 122] on div "0984841700 - Phương anh" at bounding box center [85, 122] width 76 height 9
type input "0984841700"
type input "Phương anh"
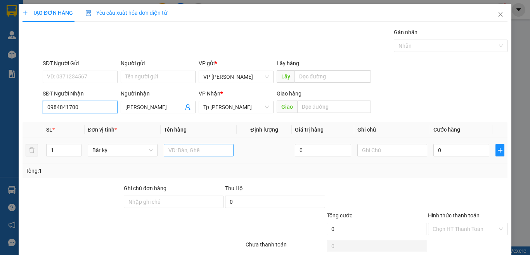
type input "0984841700"
click at [197, 152] on input "text" at bounding box center [199, 150] width 70 height 12
paste input "Â"
paste input "Ấ"
paste input "Ơ"
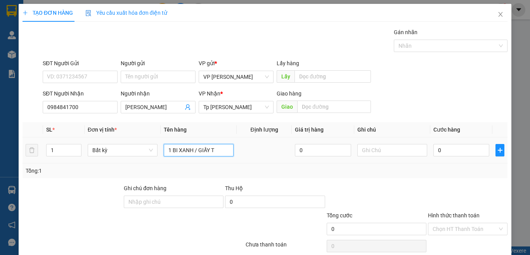
paste input "Ờ"
type input "1 BI XANH / GIẤY TỜ"
click at [446, 152] on input "0" at bounding box center [461, 150] width 56 height 12
type input "2"
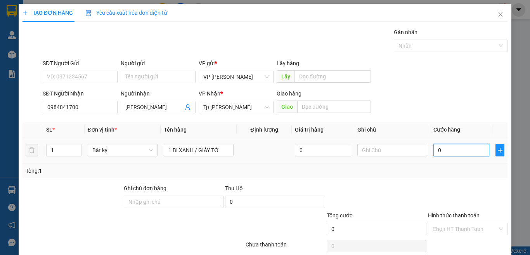
type input "2"
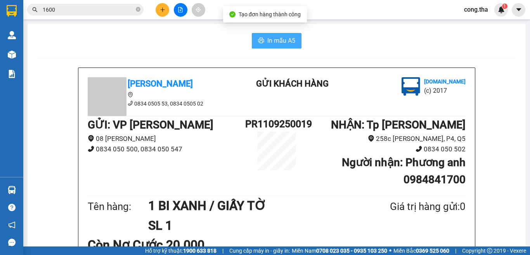
click at [267, 43] on span "In mẫu A5" at bounding box center [281, 41] width 28 height 10
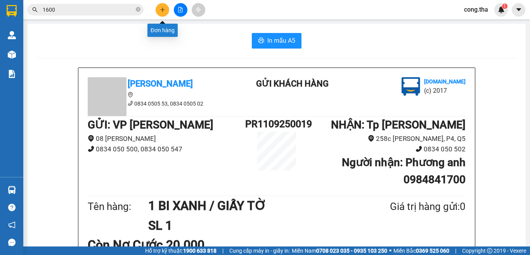
click at [164, 10] on icon "plus" at bounding box center [162, 9] width 5 height 5
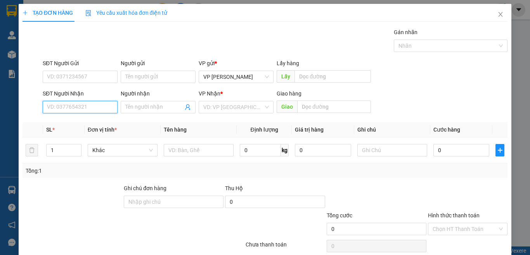
click at [95, 111] on input "SĐT Người Nhận" at bounding box center [80, 107] width 75 height 12
type input "5"
click at [89, 121] on div "0835555445 - Cty VCad" at bounding box center [79, 122] width 64 height 9
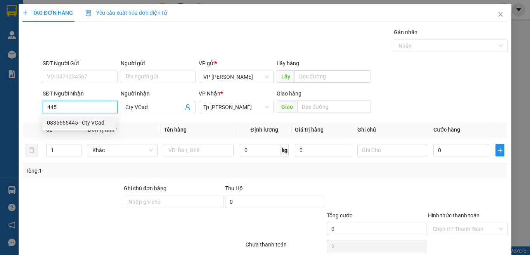
type input "0835555445"
type input "Cty VCad"
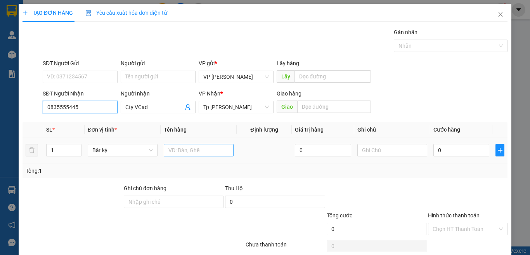
type input "0835555445"
click at [174, 148] on input "text" at bounding box center [199, 150] width 70 height 12
paste input "Ô"
paste input "Ộ"
paste input "Á"
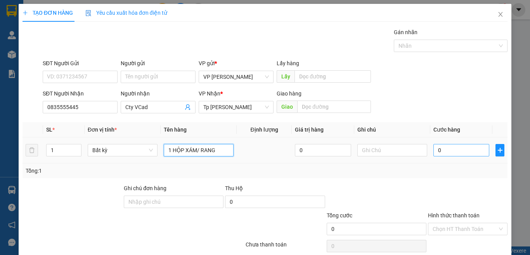
type input "1 HỘP XÁM/ RANG"
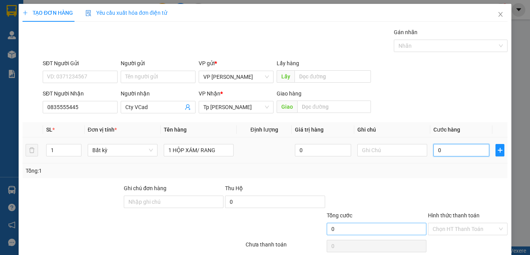
drag, startPoint x: 445, startPoint y: 148, endPoint x: 366, endPoint y: 233, distance: 116.9
click at [445, 148] on input "0" at bounding box center [461, 150] width 56 height 12
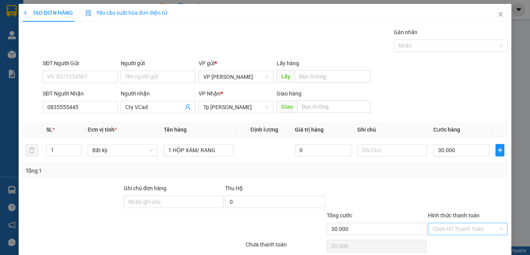
click at [457, 223] on input "Hình thức thanh toán" at bounding box center [464, 229] width 65 height 12
click at [452, 240] on div "Tại văn phòng" at bounding box center [461, 244] width 69 height 9
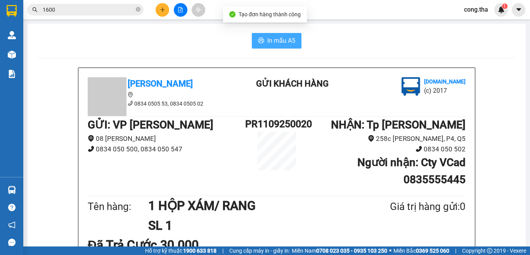
click at [294, 36] on button "In mẫu A5" at bounding box center [277, 41] width 50 height 16
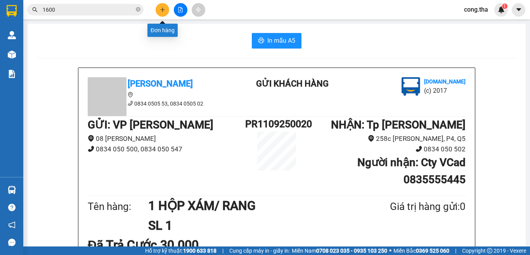
click at [157, 11] on button at bounding box center [162, 10] width 14 height 14
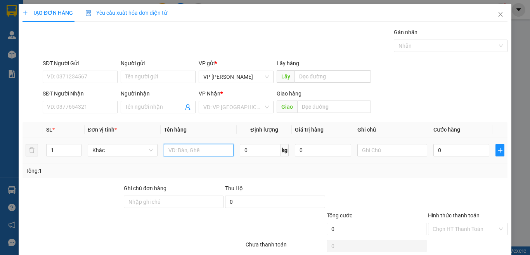
click at [185, 146] on input "text" at bounding box center [199, 150] width 70 height 12
paste input "Ô"
paste input "Ố"
paste input "Á"
type input "1 T XAM BOC BI NILON/ MÁY IN"
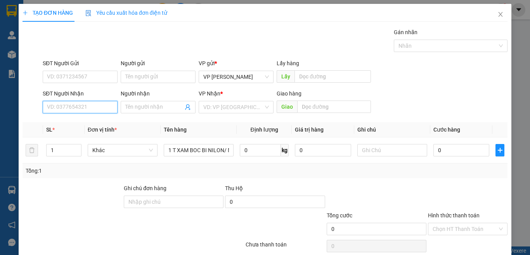
drag, startPoint x: 104, startPoint y: 106, endPoint x: 106, endPoint y: 99, distance: 7.5
click at [105, 102] on input "SĐT Người Nhận" at bounding box center [80, 107] width 75 height 12
type input "0908166676"
click at [105, 123] on div "0908166676 - vạn nguyễn" at bounding box center [79, 122] width 64 height 9
type input "vạn nguyễn"
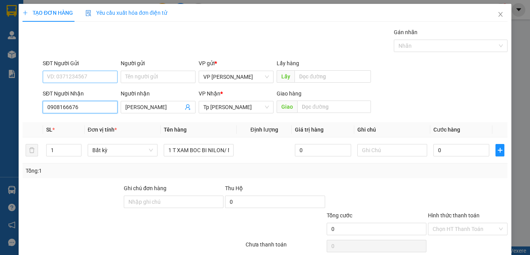
type input "0908166676"
click at [97, 73] on input "SĐT Người Gửi" at bounding box center [80, 77] width 75 height 12
click at [99, 107] on div "0908198698 - Phương Phúc Tâm" at bounding box center [85, 104] width 76 height 9
type input "0908198698"
type input "[PERSON_NAME]"
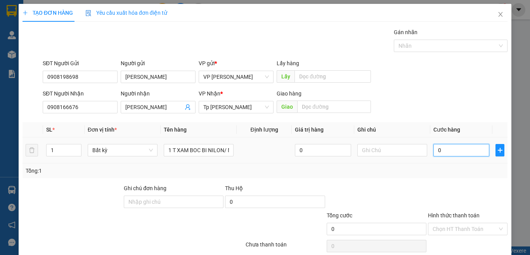
click at [451, 149] on input "0" at bounding box center [461, 150] width 56 height 12
type input "3"
type input "30"
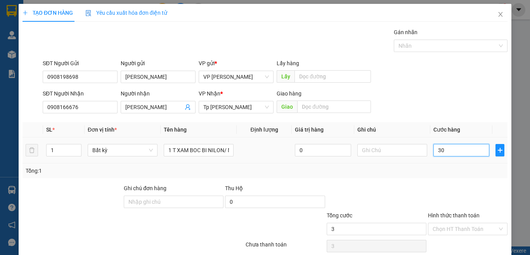
type input "30"
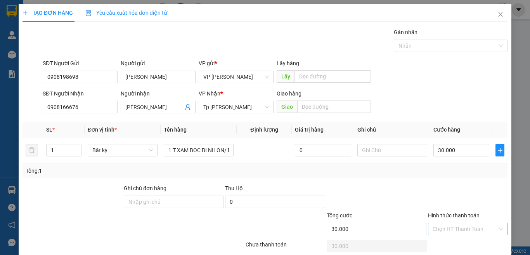
click at [459, 228] on input "Hình thức thanh toán" at bounding box center [464, 229] width 65 height 12
click at [446, 198] on div "Tại văn phòng" at bounding box center [461, 201] width 69 height 9
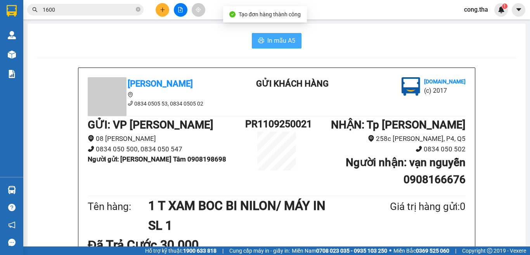
click at [289, 44] on span "In mẫu A5" at bounding box center [281, 41] width 28 height 10
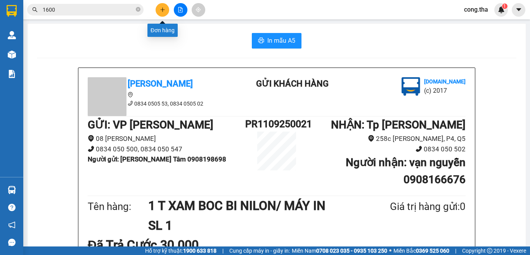
click at [162, 11] on icon "plus" at bounding box center [162, 9] width 5 height 5
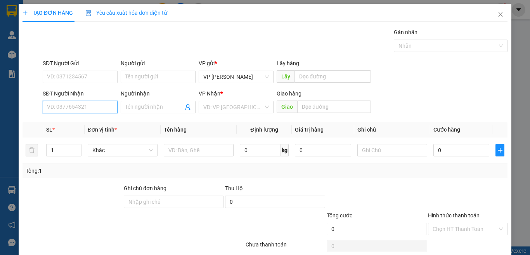
click at [84, 104] on input "SĐT Người Nhận" at bounding box center [80, 107] width 75 height 12
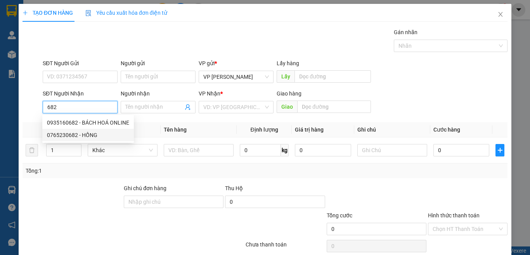
click at [88, 137] on div "0765230682 - HỒNG" at bounding box center [88, 135] width 82 height 9
type input "0765230682"
type input "HỒNG"
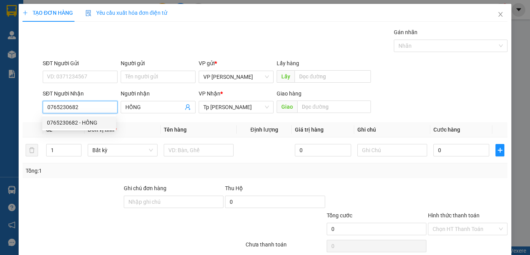
drag, startPoint x: 81, startPoint y: 106, endPoint x: 0, endPoint y: 126, distance: 83.3
click at [0, 126] on div "TẠO ĐƠN HÀNG Yêu cầu xuất hóa đơn điện tử Transit Pickup Surcharge Ids Transit …" at bounding box center [265, 127] width 530 height 255
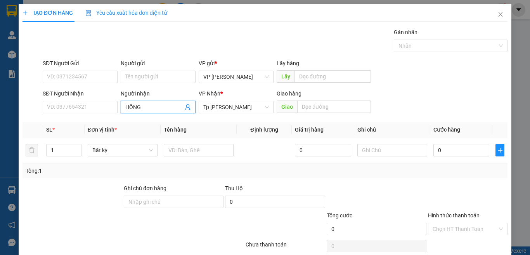
drag, startPoint x: 145, startPoint y: 103, endPoint x: 106, endPoint y: 117, distance: 41.3
click at [106, 117] on div "Transit Pickup Surcharge Ids Transit Deliver Surcharge Ids Transit Deliver Surc…" at bounding box center [264, 150] width 485 height 244
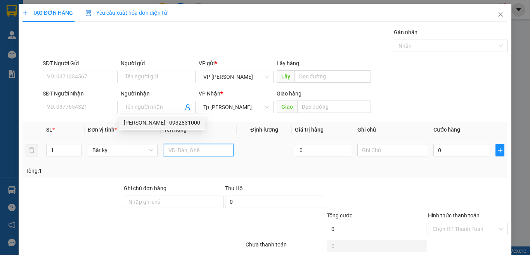
click at [186, 150] on input "text" at bounding box center [199, 150] width 70 height 12
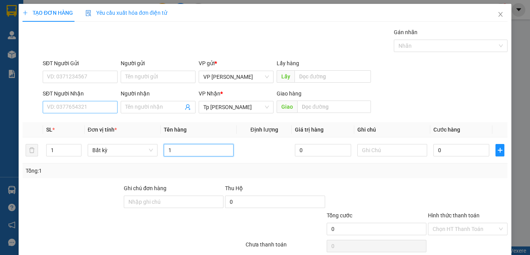
type input "1"
click at [62, 106] on input "SĐT Người Nhận" at bounding box center [80, 107] width 75 height 12
type input "0908405261"
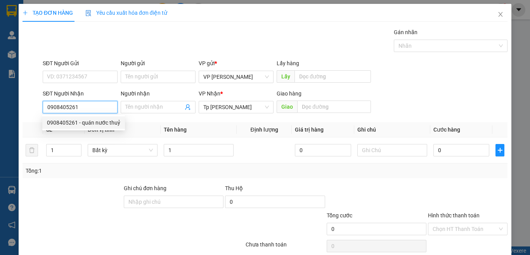
click at [118, 124] on div "0908405261 - quán nước thuỷ" at bounding box center [83, 122] width 73 height 9
type input "quán nước thuỷ"
type input "n4 vũng tàu"
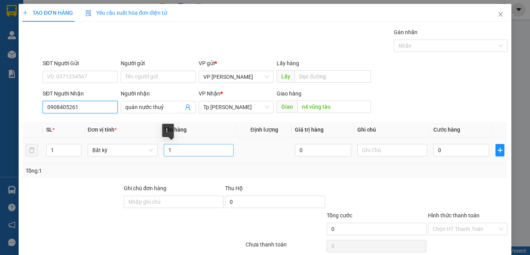
type input "0908405261"
click at [196, 151] on input "1" at bounding box center [199, 150] width 70 height 12
paste input "Ă"
paste input "Ắ"
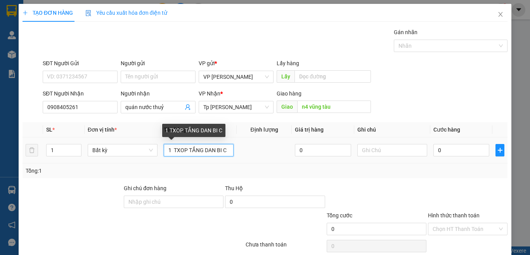
paste input "Á"
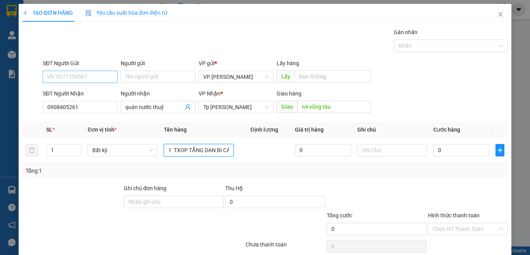
type input "1 TXOP TẮNG DAN BI CÁ"
click at [66, 78] on input "SĐT Người Gửi" at bounding box center [80, 77] width 75 height 12
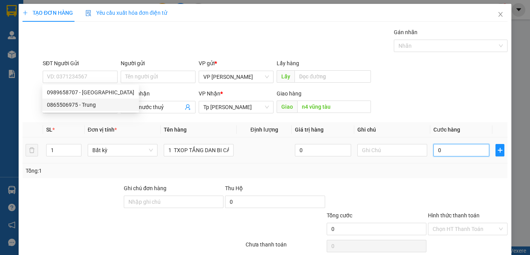
click at [454, 150] on input "0" at bounding box center [461, 150] width 56 height 12
type input "5"
type input "50"
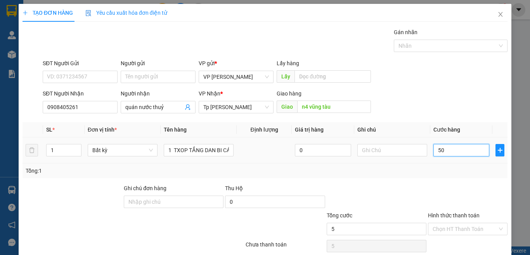
type input "50"
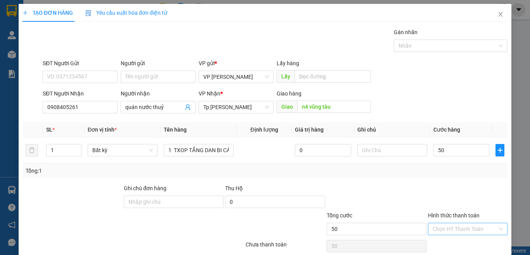
click at [474, 223] on input "Hình thức thanh toán" at bounding box center [464, 229] width 65 height 12
click at [442, 240] on div "Tại văn phòng" at bounding box center [461, 244] width 69 height 9
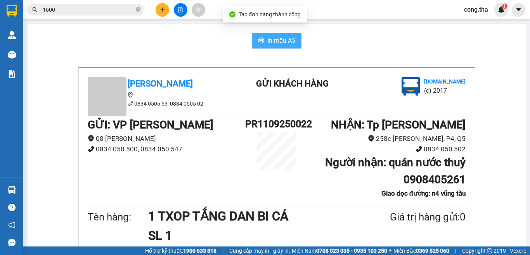
click at [278, 45] on span "In mẫu A5" at bounding box center [281, 41] width 28 height 10
drag, startPoint x: 399, startPoint y: 98, endPoint x: 461, endPoint y: 101, distance: 61.7
click at [461, 154] on h1 "Người nhận : quán nước thuỷ 0908405261" at bounding box center [386, 171] width 157 height 34
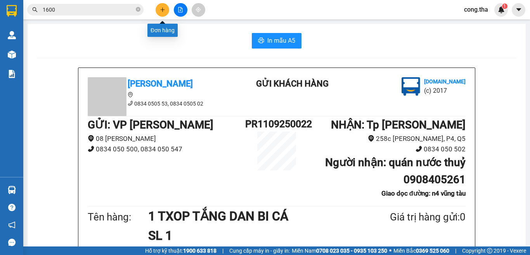
click at [160, 11] on icon "plus" at bounding box center [162, 9] width 5 height 5
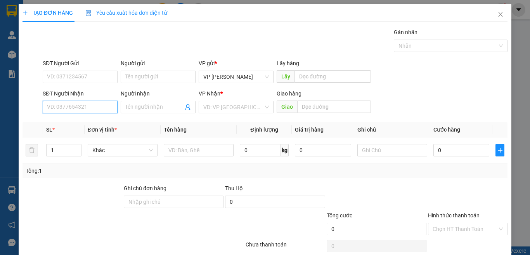
click at [100, 104] on input "SĐT Người Nhận" at bounding box center [80, 107] width 75 height 12
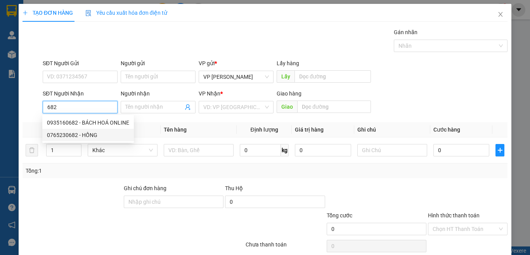
click at [93, 138] on div "0765230682 - HỒNG" at bounding box center [88, 135] width 82 height 9
type input "0765230682"
type input "HỒNG"
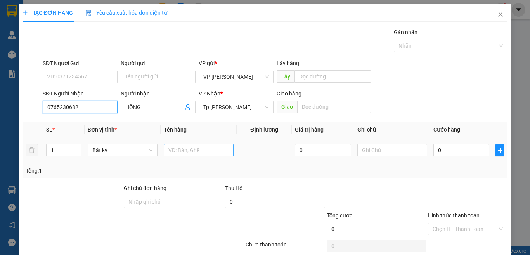
type input "0765230682"
click at [205, 148] on input "text" at bounding box center [199, 150] width 70 height 12
type input "1 t xam/ nha dam"
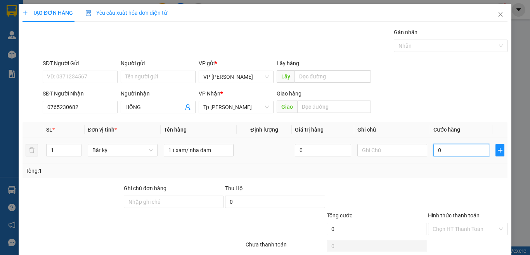
click at [458, 148] on input "0" at bounding box center [461, 150] width 56 height 12
type input "4"
type input "40"
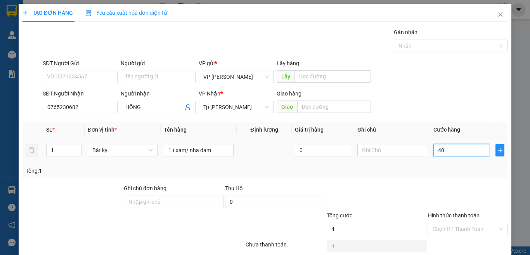
type input "40"
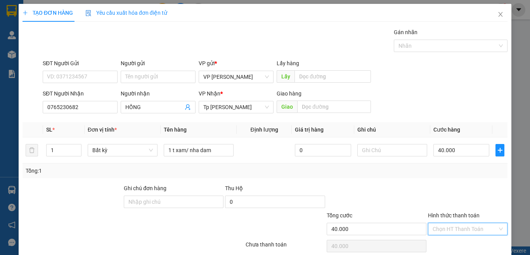
click at [459, 223] on input "Hình thức thanh toán" at bounding box center [464, 229] width 65 height 12
click at [451, 240] on div "Tại văn phòng" at bounding box center [461, 244] width 69 height 9
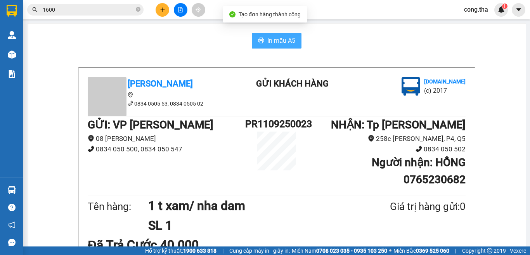
click at [274, 36] on span "In mẫu A5" at bounding box center [281, 41] width 28 height 10
click at [161, 10] on icon "plus" at bounding box center [162, 9] width 5 height 5
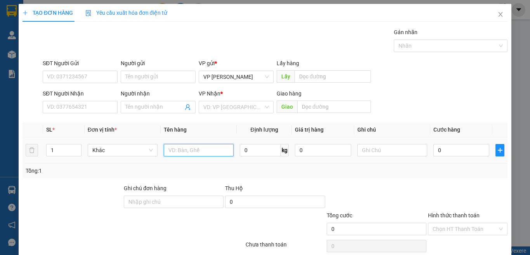
click at [200, 149] on input "text" at bounding box center [199, 150] width 70 height 12
paste input "ă"
paste input "ắ"
paste input "ă"
paste input "ắ"
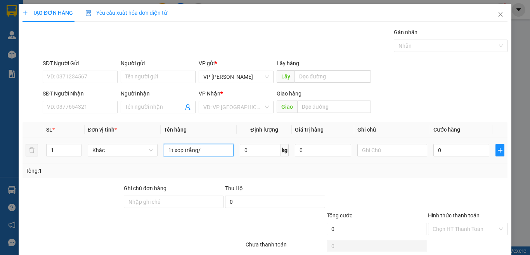
paste input "đ"
paste input "ô"
paste input "ồ"
paste input "ă"
type input "1t xop trắng/ đồ ăn"
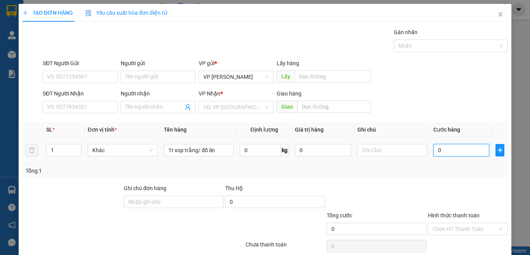
click at [460, 151] on input "0" at bounding box center [461, 150] width 56 height 12
type input "3"
type input "30"
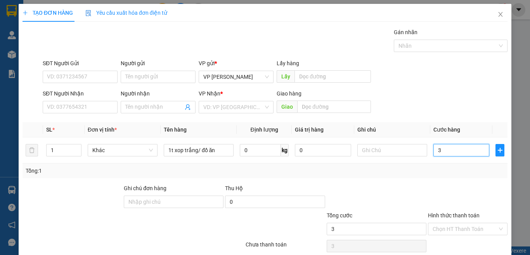
type input "30"
type input "30.000"
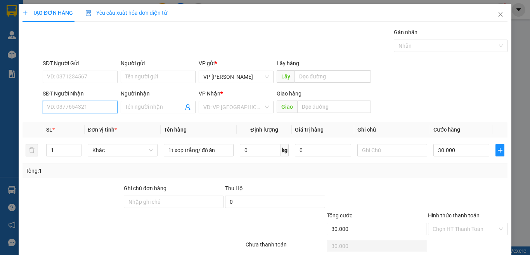
click at [99, 109] on input "SĐT Người Nhận" at bounding box center [80, 107] width 75 height 12
type input "0918155150"
click at [79, 121] on div "0918155150 - Ngân" at bounding box center [79, 122] width 64 height 9
type input "Ngân"
type input "0918155150"
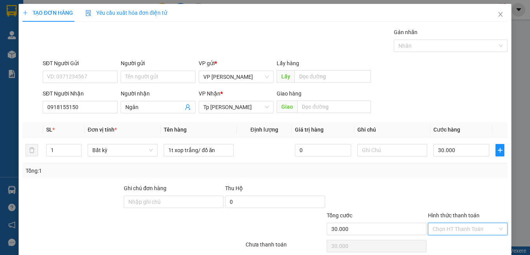
click at [475, 223] on input "Hình thức thanh toán" at bounding box center [464, 229] width 65 height 12
click at [464, 240] on div "Tại văn phòng" at bounding box center [461, 244] width 69 height 9
type input "0"
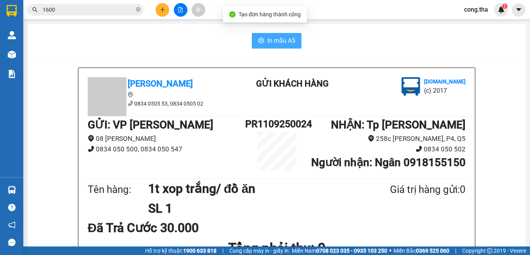
click at [269, 43] on span "In mẫu A5" at bounding box center [281, 41] width 28 height 10
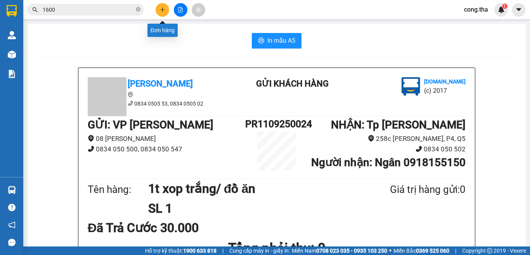
click at [160, 6] on button at bounding box center [162, 10] width 14 height 14
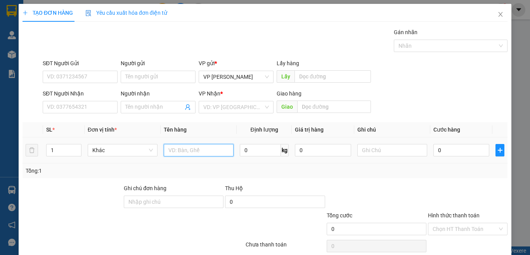
click at [200, 153] on input "text" at bounding box center [199, 150] width 70 height 12
paste input "à"
paste input "ù"
paste input "đ"
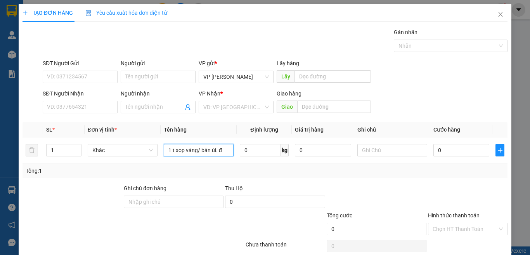
paste input "ô"
paste input "ồ"
paste input "á"
paste input "ù"
paste input "á"
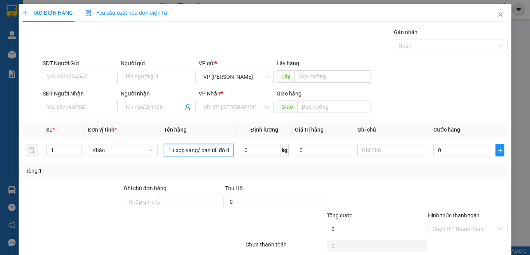
paste input "â"
type input "1 t xop vàng/ bàn ùi. đồ dùng cá nhân"
click at [457, 155] on input "0" at bounding box center [461, 150] width 56 height 12
type input "3"
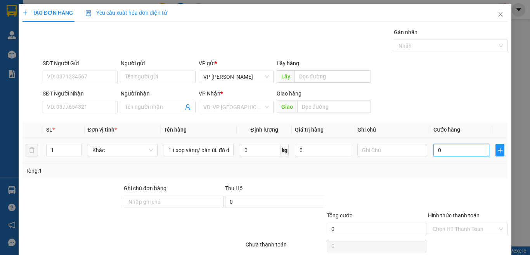
type input "3"
type input "30"
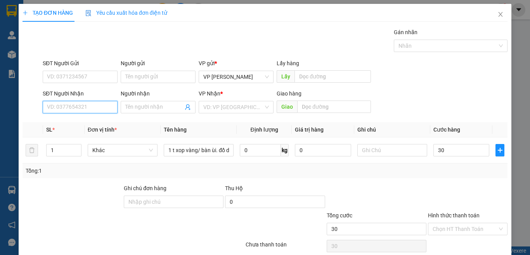
type input "30.000"
click at [59, 104] on input "SĐT Người Nhận" at bounding box center [80, 107] width 75 height 12
type input "0764027107"
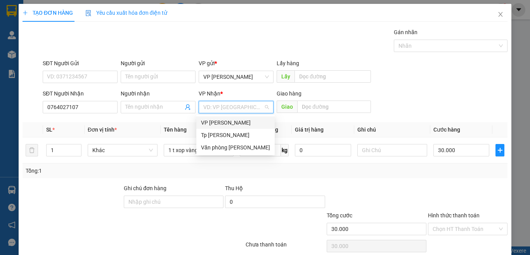
click at [231, 104] on input "search" at bounding box center [233, 107] width 60 height 12
click at [228, 126] on div "VP [PERSON_NAME]" at bounding box center [235, 122] width 69 height 9
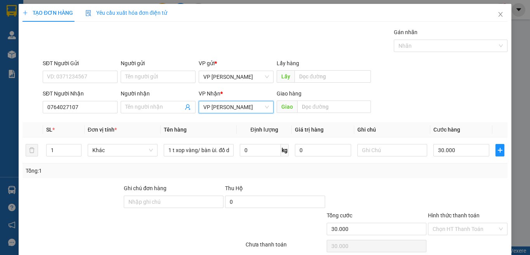
click at [232, 106] on span "VP [PERSON_NAME]" at bounding box center [236, 107] width 66 height 12
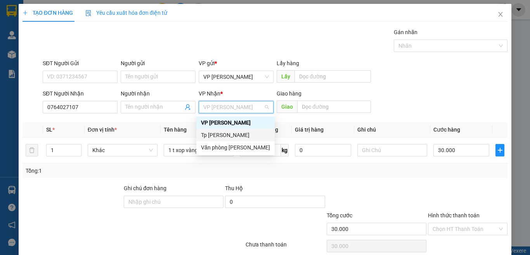
click at [228, 135] on div "Tp [PERSON_NAME]" at bounding box center [235, 135] width 69 height 9
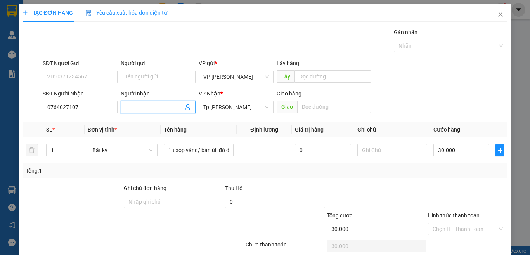
click at [145, 105] on input "Người nhận" at bounding box center [154, 107] width 58 height 9
paste input "í"
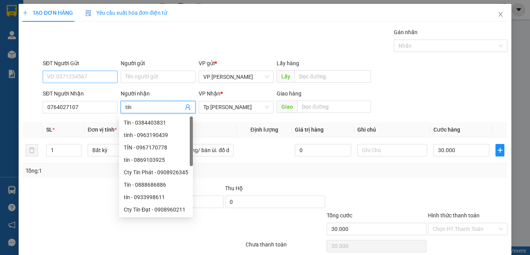
type input "tín"
click at [79, 73] on input "SĐT Người Gửi" at bounding box center [80, 77] width 75 height 12
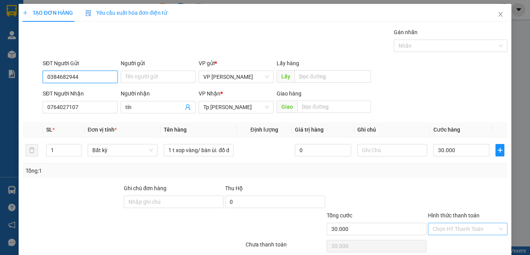
type input "0384682944"
click at [473, 230] on input "Hình thức thanh toán" at bounding box center [464, 229] width 65 height 12
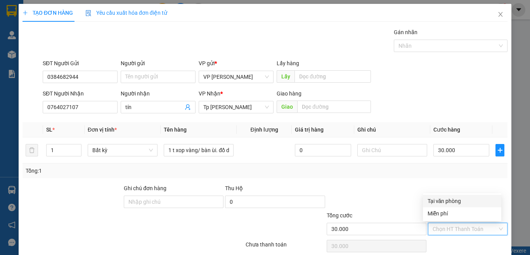
click at [449, 200] on div "Tại văn phòng" at bounding box center [461, 201] width 69 height 9
type input "0"
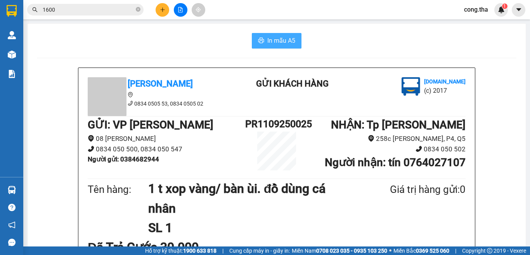
click at [283, 41] on span "In mẫu A5" at bounding box center [281, 41] width 28 height 10
click at [166, 10] on button at bounding box center [162, 10] width 14 height 14
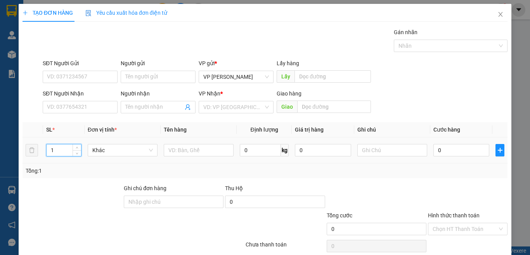
drag, startPoint x: 56, startPoint y: 151, endPoint x: 42, endPoint y: 156, distance: 15.0
click at [42, 156] on tr "1 Khác 0 kg 0 0" at bounding box center [264, 150] width 485 height 26
type input "2"
click at [181, 152] on input "text" at bounding box center [199, 150] width 70 height 12
paste input "ă"
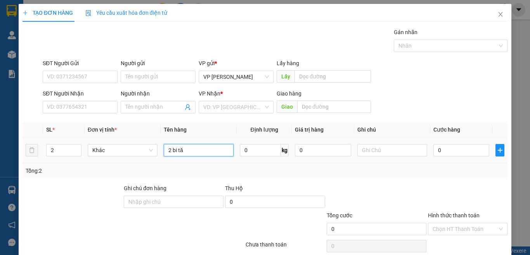
paste input "ắ"
paste input "á"
click at [178, 152] on input "2 bi tắng/ táo" at bounding box center [199, 150] width 70 height 12
type input "2 bi trắng/ táo"
click at [461, 152] on input "0" at bounding box center [461, 150] width 56 height 12
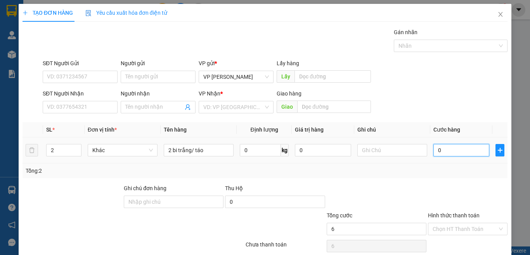
type input "06"
type input "6"
type input "060"
type input "60"
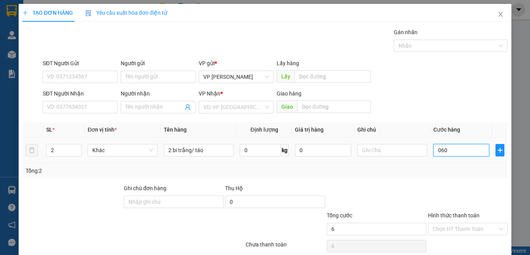
type input "60"
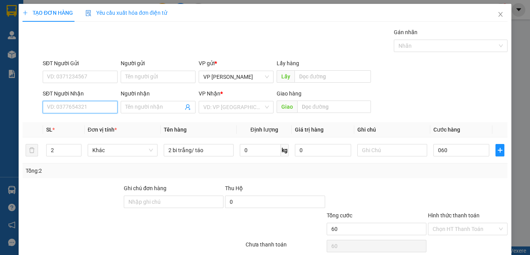
type input "60.000"
click at [86, 103] on input "SĐT Người Nhận" at bounding box center [80, 107] width 75 height 12
type input "0933457567"
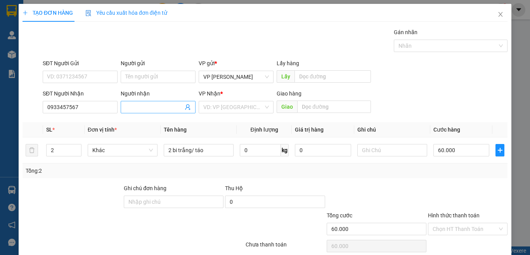
click at [161, 110] on input "Người nhận" at bounding box center [154, 107] width 58 height 9
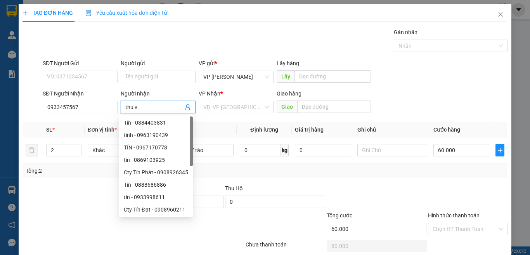
paste input "â"
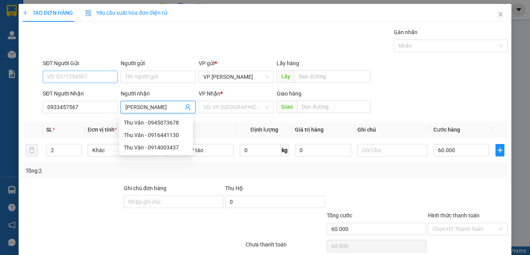
type input "thu vân"
click at [71, 74] on input "SĐT Người Gửi" at bounding box center [80, 77] width 75 height 12
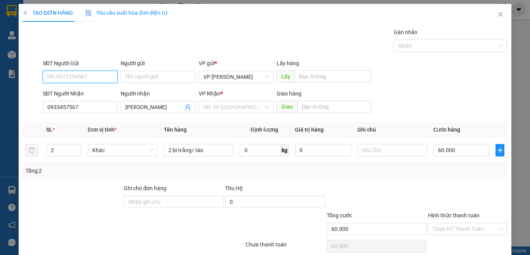
click at [100, 78] on input "SĐT Người Gửi" at bounding box center [80, 77] width 75 height 12
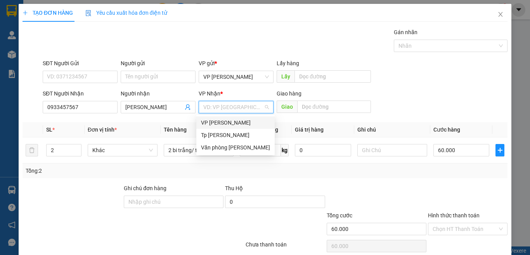
click at [219, 105] on input "search" at bounding box center [233, 107] width 60 height 12
click at [233, 133] on div "Tp [PERSON_NAME]" at bounding box center [235, 135] width 69 height 9
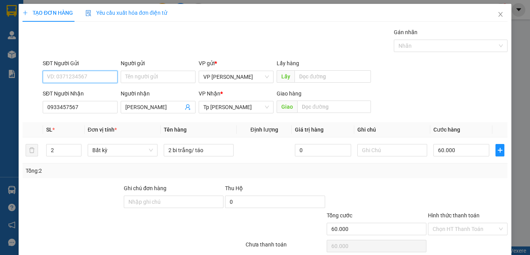
click at [82, 76] on input "SĐT Người Gửi" at bounding box center [80, 77] width 75 height 12
type input "0363175441"
click at [145, 73] on input "Người gửi" at bounding box center [158, 77] width 75 height 12
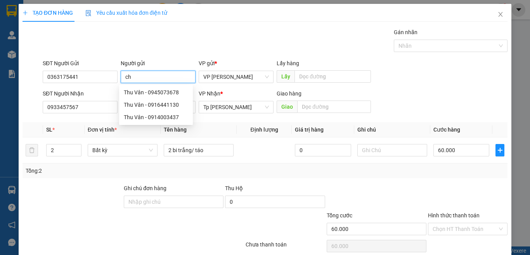
paste input "ú"
paste input "ả"
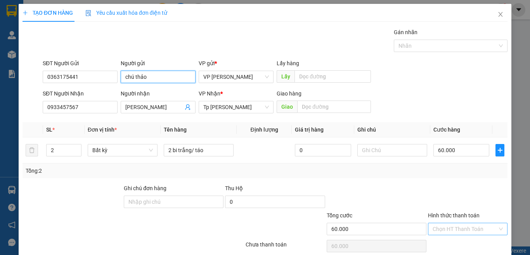
type input "chú thảo"
click at [458, 230] on input "Hình thức thanh toán" at bounding box center [464, 229] width 65 height 12
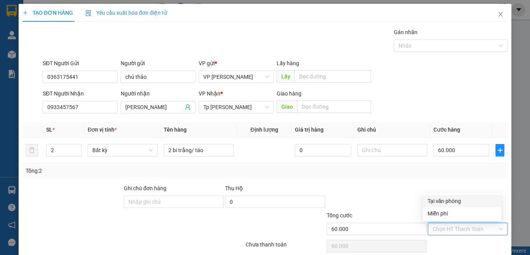
click at [464, 202] on div "Tại văn phòng" at bounding box center [461, 201] width 69 height 9
type input "0"
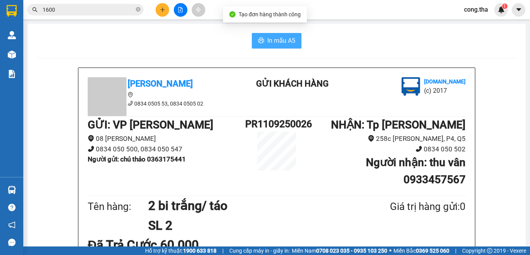
click at [268, 42] on span "In mẫu A5" at bounding box center [281, 41] width 28 height 10
click at [274, 35] on button "In mẫu A5" at bounding box center [277, 41] width 50 height 16
click at [161, 13] on button at bounding box center [162, 10] width 14 height 14
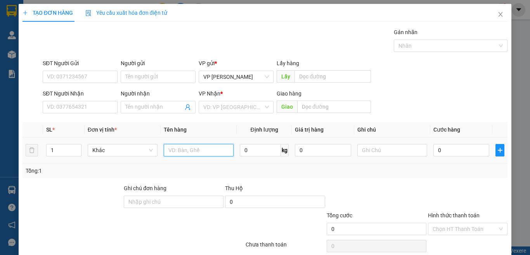
click at [185, 154] on input "text" at bounding box center [199, 150] width 70 height 12
paste input "ă"
paste input "ắ"
paste input "ă"
paste input "ắ"
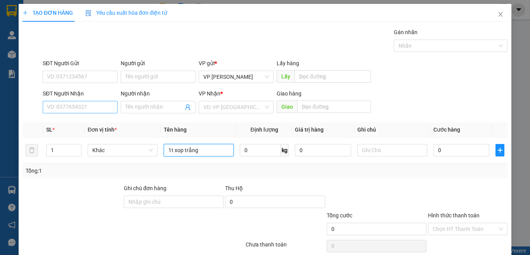
type input "1t xop trắng"
drag, startPoint x: 60, startPoint y: 104, endPoint x: 309, endPoint y: 156, distance: 254.3
click at [67, 105] on input "SĐT Người Nhận" at bounding box center [80, 107] width 75 height 12
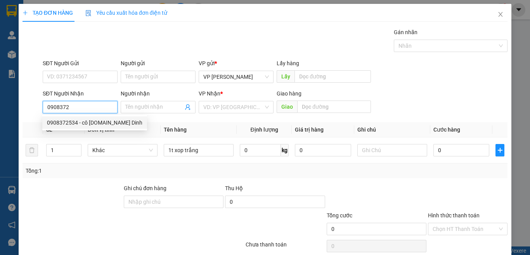
click at [79, 123] on div "0908372534 - cô trâm.BS Dinh" at bounding box center [94, 122] width 95 height 9
type input "0908372534"
type input "cô trâm.BS Dinh"
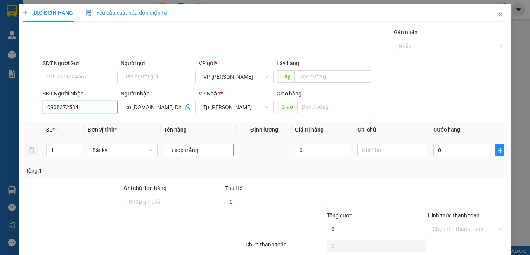
type input "0908372534"
click at [206, 154] on input "1t xop trắng" at bounding box center [199, 150] width 70 height 12
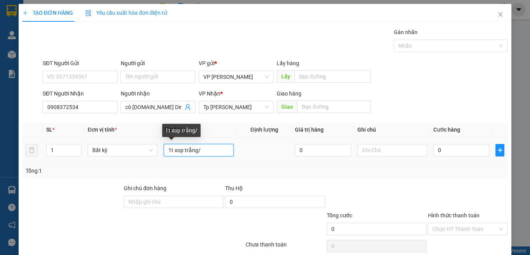
paste input "đ"
paste input "ô"
paste input "ă"
type input "1t xop trắng/ đô ăn"
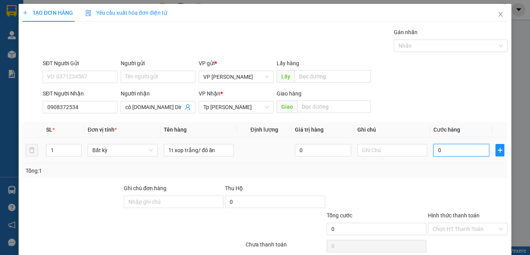
click at [451, 151] on input "0" at bounding box center [461, 150] width 56 height 12
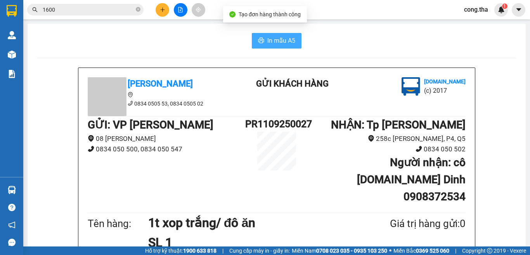
click at [267, 44] on span "In mẫu A5" at bounding box center [281, 41] width 28 height 10
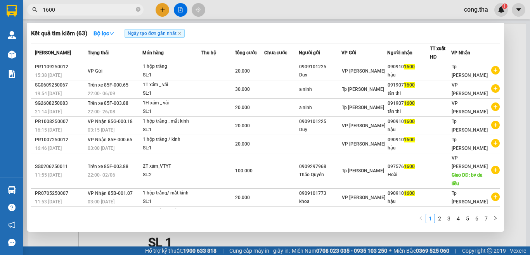
click at [71, 9] on input "1600" at bounding box center [88, 9] width 91 height 9
type input "1"
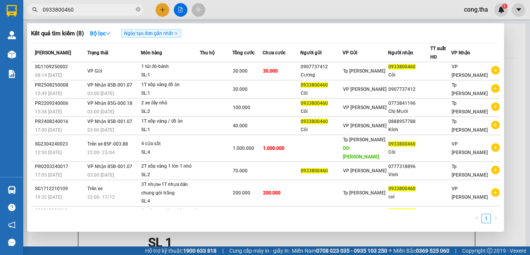
type input "0933800460"
click at [161, 7] on div at bounding box center [265, 127] width 530 height 255
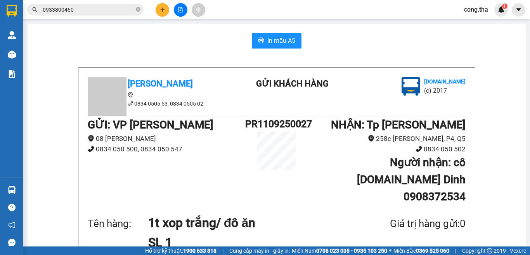
click at [166, 5] on button at bounding box center [162, 10] width 14 height 14
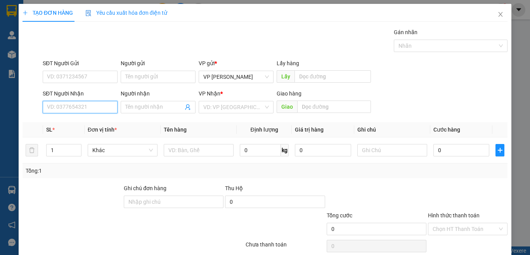
click at [94, 109] on input "SĐT Người Nhận" at bounding box center [80, 107] width 75 height 12
click at [94, 124] on div "0968552539 - ÚT HÀO" at bounding box center [79, 122] width 64 height 9
type input "0968552539"
type input "ÚT HÀO"
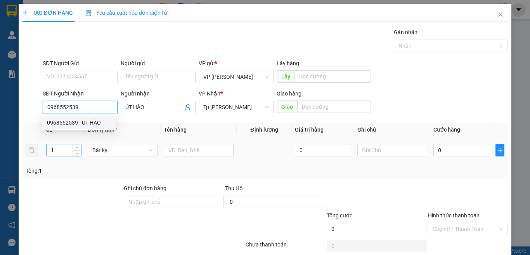
type input "0968552539"
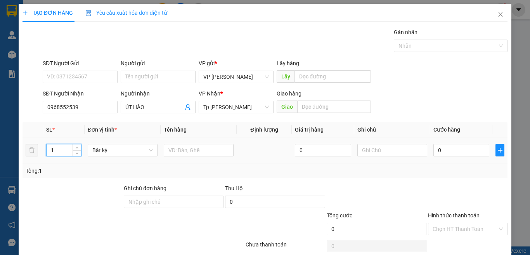
drag, startPoint x: 61, startPoint y: 151, endPoint x: 41, endPoint y: 157, distance: 21.0
click at [41, 157] on tr "1 Bất kỳ 0 0" at bounding box center [264, 150] width 485 height 26
type input "3"
click at [202, 149] on input "text" at bounding box center [199, 150] width 70 height 12
paste input "ă"
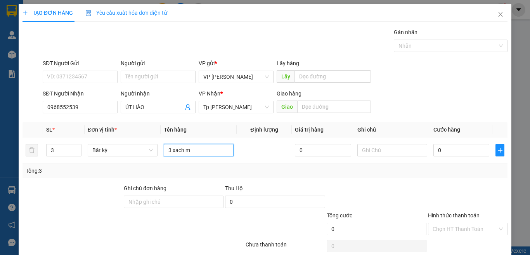
paste input "ắ"
type input "3 xach mắm"
drag, startPoint x: 435, startPoint y: 145, endPoint x: 417, endPoint y: 116, distance: 34.4
click at [435, 145] on input "0" at bounding box center [461, 150] width 56 height 12
type input "6"
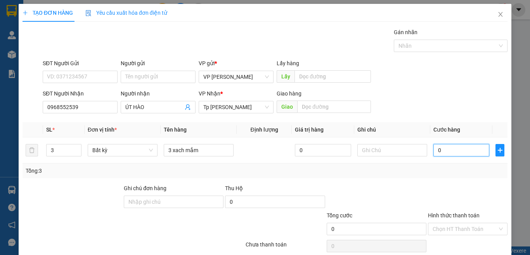
type input "6"
type input "60"
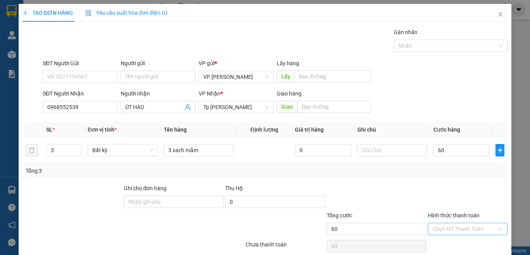
click at [461, 223] on input "Hình thức thanh toán" at bounding box center [464, 229] width 65 height 12
type input "60.000"
click at [457, 240] on div "Tại văn phòng" at bounding box center [461, 244] width 69 height 9
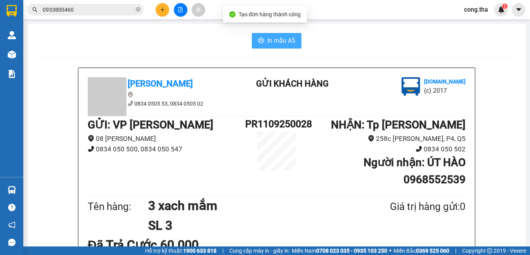
click at [291, 39] on span "In mẫu A5" at bounding box center [281, 41] width 28 height 10
click at [294, 39] on button "In mẫu A5" at bounding box center [277, 41] width 50 height 16
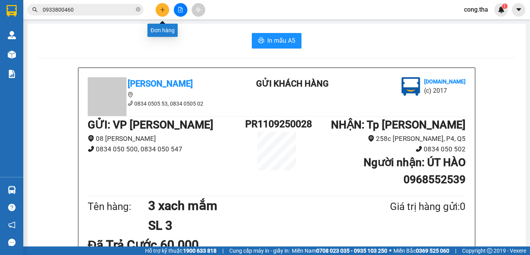
click at [163, 10] on icon "plus" at bounding box center [162, 9] width 5 height 5
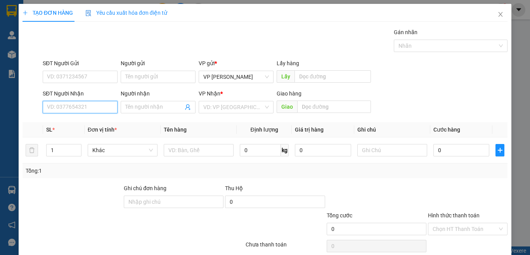
click at [99, 105] on input "SĐT Người Nhận" at bounding box center [80, 107] width 75 height 12
drag, startPoint x: 71, startPoint y: 107, endPoint x: 77, endPoint y: 107, distance: 5.4
click at [77, 107] on input "0834050547" at bounding box center [80, 107] width 75 height 12
type input "0834050553"
click at [98, 120] on div "0834050553 - Co DIEN" at bounding box center [79, 122] width 64 height 9
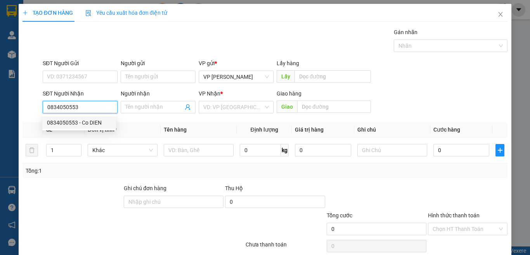
type input "Co DIEN"
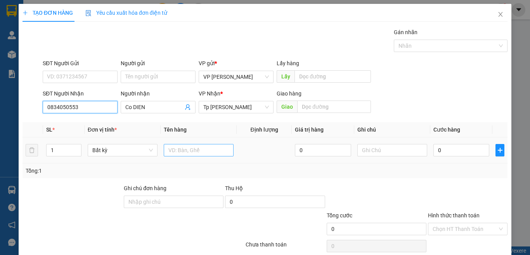
type input "0834050553"
click at [199, 153] on input "text" at bounding box center [199, 150] width 70 height 12
paste input "ó"
paste input "ũ"
type input "1 bi bóng/ mũi khoan"
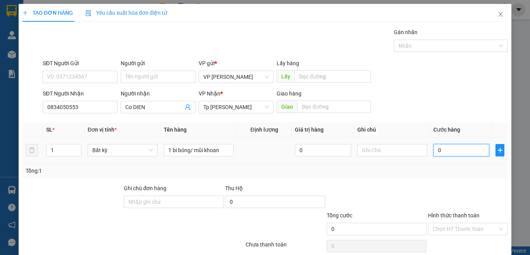
click at [458, 153] on input "0" at bounding box center [461, 150] width 56 height 12
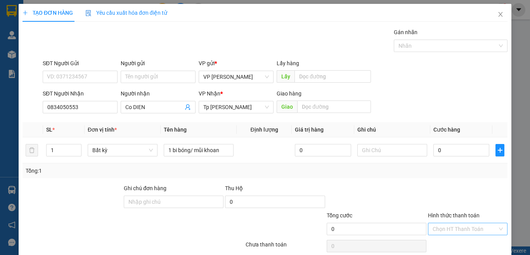
click at [452, 223] on input "Hình thức thanh toán" at bounding box center [464, 229] width 65 height 12
click at [442, 252] on div "Miễn phí" at bounding box center [461, 256] width 69 height 9
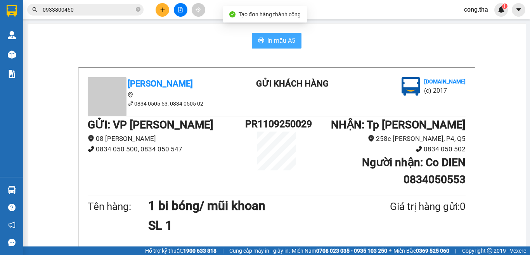
click at [283, 39] on span "In mẫu A5" at bounding box center [281, 41] width 28 height 10
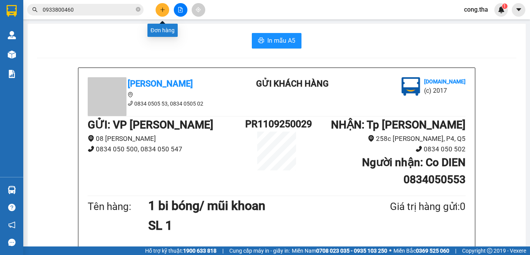
click at [162, 11] on icon "plus" at bounding box center [162, 9] width 5 height 5
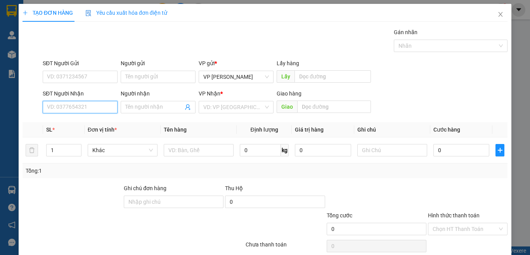
click at [77, 103] on input "SĐT Người Nhận" at bounding box center [80, 107] width 75 height 12
paste input "0349945733"
type input "0349945733"
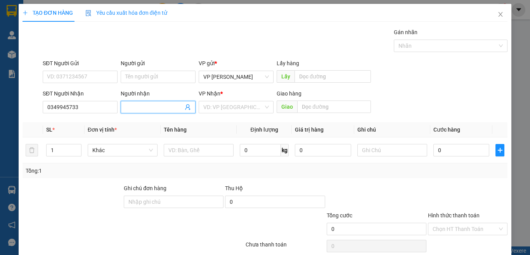
click at [135, 105] on input "Người nhận" at bounding box center [154, 107] width 58 height 9
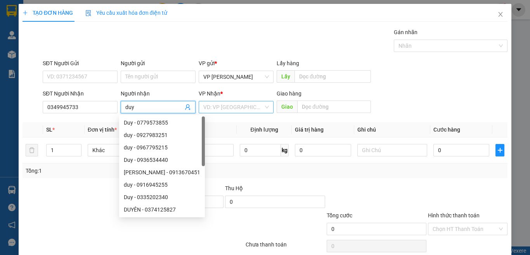
type input "duy"
click at [231, 105] on input "search" at bounding box center [233, 107] width 60 height 12
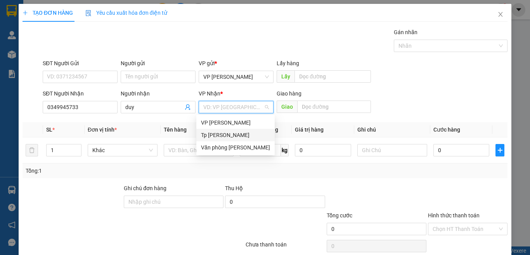
click at [231, 133] on div "Tp [PERSON_NAME]" at bounding box center [235, 135] width 69 height 9
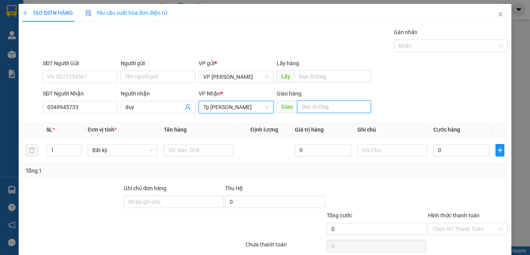
click at [310, 107] on input "text" at bounding box center [334, 106] width 74 height 12
paste input "ủ"
paste input "đ"
paste input "ư"
paste input "ứ"
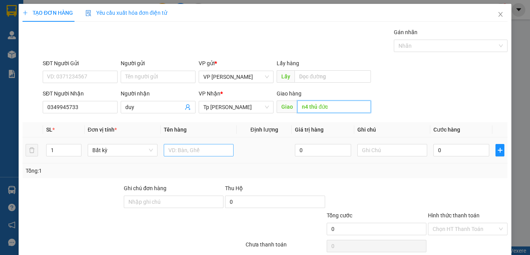
type input "n4 thủ đức"
click at [200, 144] on input "text" at bounding box center [199, 150] width 70 height 12
paste input "á"
paste input "Á"
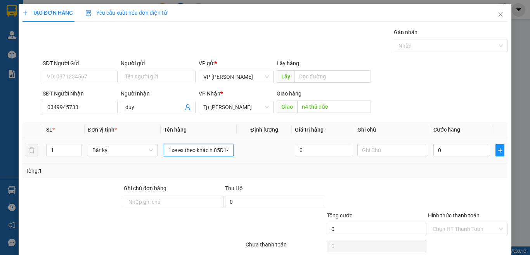
paste input "Ủ"
paste input "Đ"
paste input "Ư"
paste input "Ứ"
type input "1xe ex theo khác h 85D1-18091/ THEO KHÁCH XUONG THỦ ĐỨC"
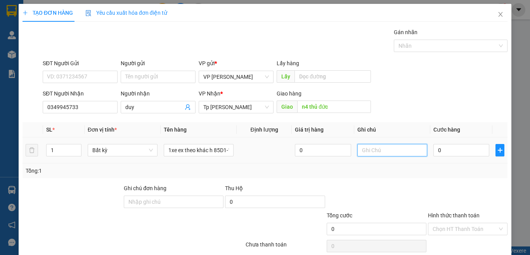
click at [380, 144] on input "text" at bounding box center [392, 150] width 70 height 12
type input "BOC 100"
click at [480, 144] on input "0" at bounding box center [461, 150] width 56 height 12
type input "3"
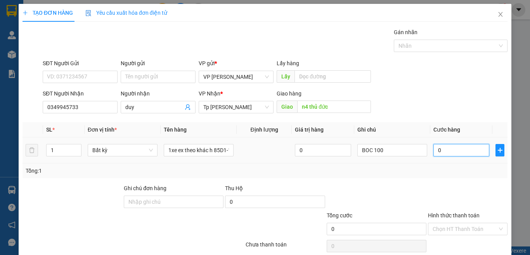
type input "3"
type input "35"
type input "350"
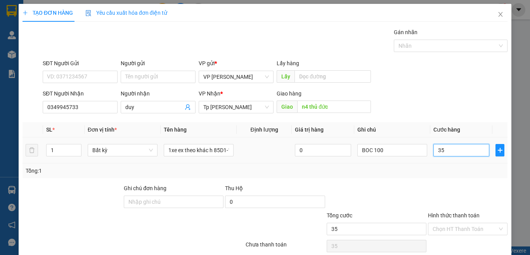
type input "350"
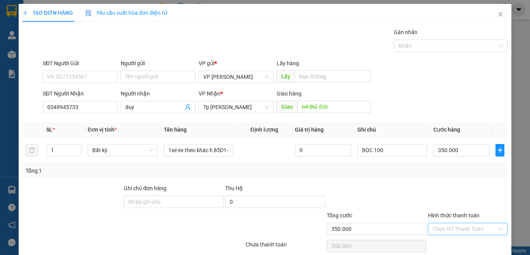
click at [461, 223] on input "Hình thức thanh toán" at bounding box center [464, 229] width 65 height 12
drag, startPoint x: 466, startPoint y: 214, endPoint x: 461, endPoint y: 214, distance: 5.1
click at [464, 240] on div "Tại văn phòng" at bounding box center [461, 244] width 69 height 9
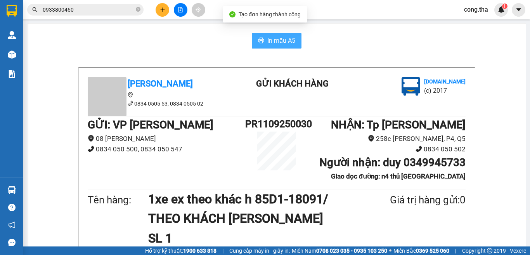
click at [280, 35] on button "In mẫu A5" at bounding box center [277, 41] width 50 height 16
click at [272, 42] on span "In mẫu A5" at bounding box center [281, 41] width 28 height 10
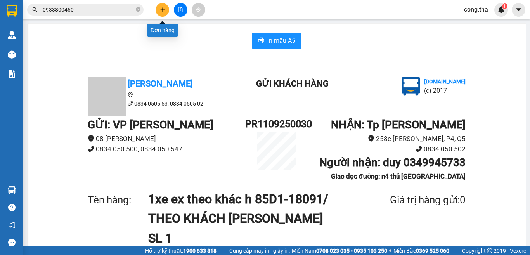
click at [162, 6] on button at bounding box center [162, 10] width 14 height 14
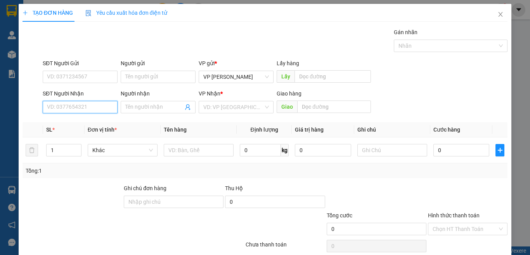
click at [90, 104] on input "SĐT Người Nhận" at bounding box center [80, 107] width 75 height 12
type input "0834050553"
click at [69, 120] on div "0834050553 - Co DIEN" at bounding box center [79, 122] width 64 height 9
type input "Co DIEN"
type input "0834050553"
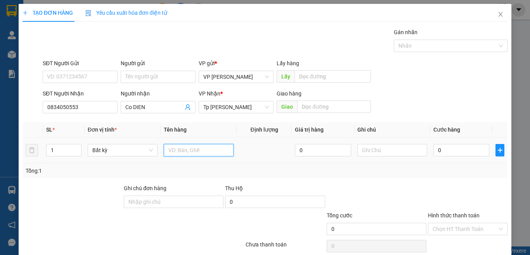
click at [169, 150] on input "text" at bounding box center [199, 150] width 70 height 12
paste input "ư"
paste input "ự"
paste input "à"
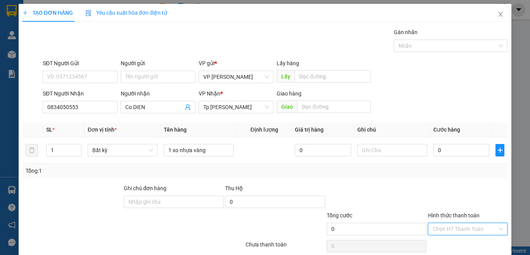
click at [447, 226] on input "Hình thức thanh toán" at bounding box center [464, 229] width 65 height 12
click at [463, 216] on div "Miễn phí" at bounding box center [461, 213] width 69 height 9
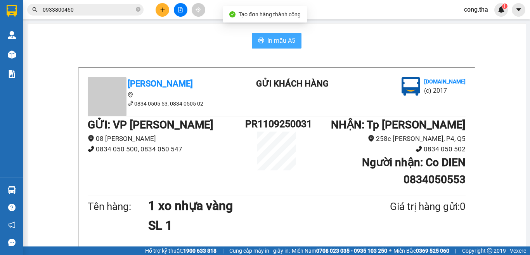
click at [271, 40] on span "In mẫu A5" at bounding box center [281, 41] width 28 height 10
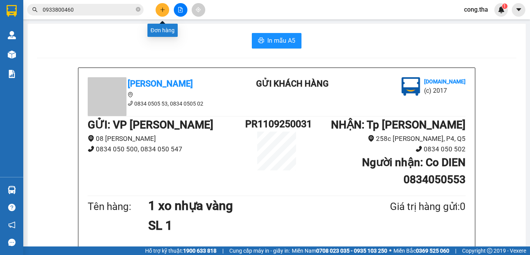
click at [166, 10] on button at bounding box center [162, 10] width 14 height 14
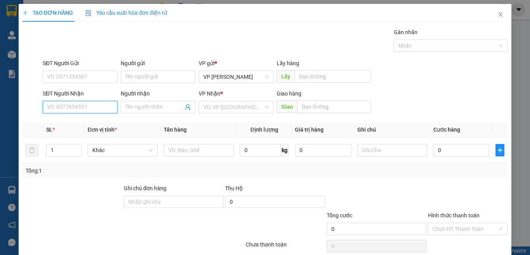
click at [81, 105] on input "SĐT Người Nhận" at bounding box center [80, 107] width 75 height 12
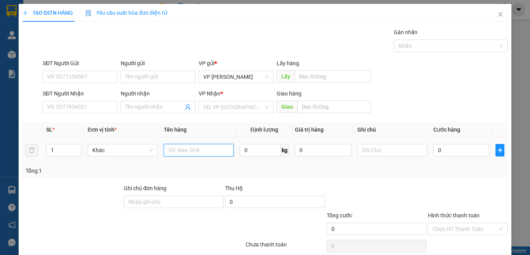
click at [189, 145] on input "text" at bounding box center [199, 150] width 70 height 12
paste input "ỏ"
paste input "â"
paste input "ấ"
paste input "â"
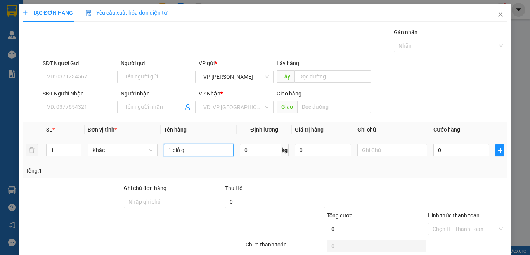
paste input "ấ"
paste input "đ"
paste input "ỏ"
paste input "đ"
paste input "ô"
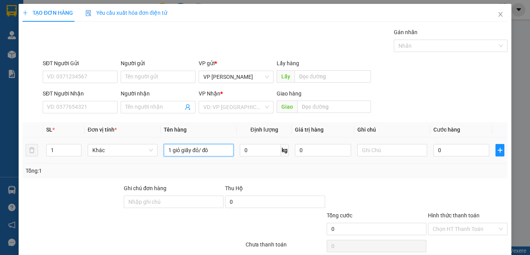
paste input "ă"
click at [460, 149] on input "0" at bounding box center [461, 150] width 56 height 12
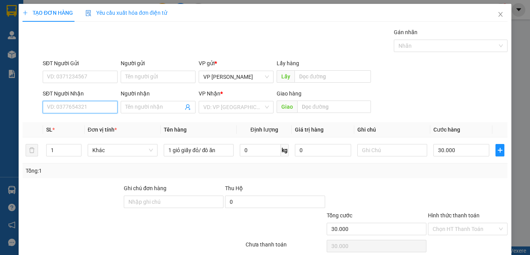
click at [98, 109] on input "SĐT Người Nhận" at bounding box center [80, 107] width 75 height 12
click at [89, 124] on div "0933708129 - Bích" at bounding box center [79, 122] width 64 height 9
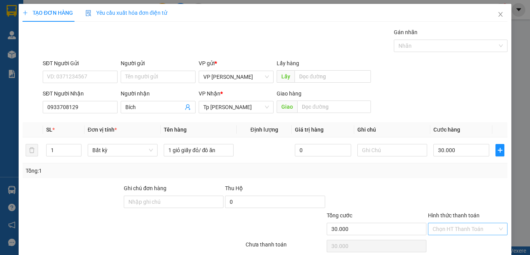
click at [469, 223] on input "Hình thức thanh toán" at bounding box center [464, 229] width 65 height 12
click at [457, 240] on div "Tại văn phòng" at bounding box center [461, 244] width 69 height 9
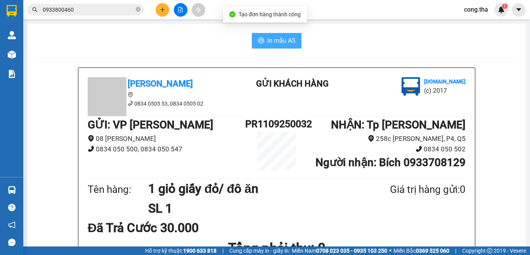
click at [268, 40] on span "In mẫu A5" at bounding box center [281, 41] width 28 height 10
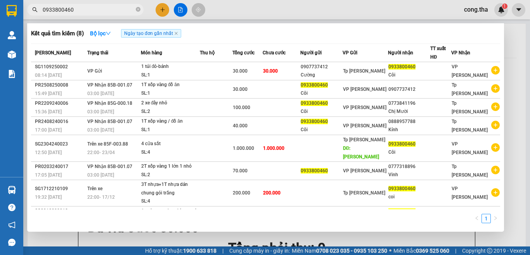
click at [101, 10] on input "0933800460" at bounding box center [88, 9] width 91 height 9
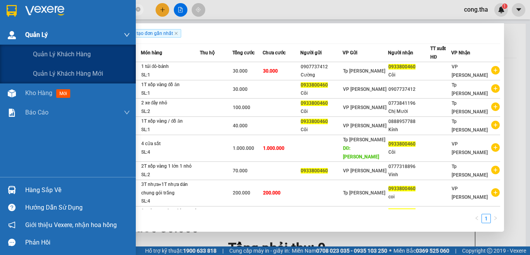
drag, startPoint x: 101, startPoint y: 10, endPoint x: 15, endPoint y: 34, distance: 89.0
click at [15, 34] on section "Kết quả tìm kiếm ( 8 ) Bộ lọc Ngày tạo đơn gần nhất Mã ĐH Trạng thái Món hàng T…" at bounding box center [265, 127] width 530 height 255
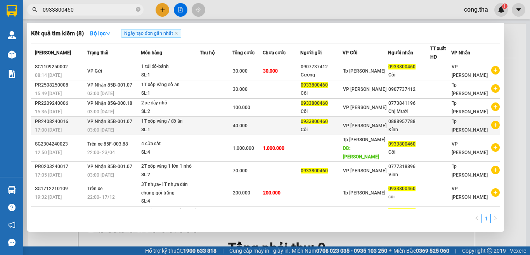
paste input "72104465"
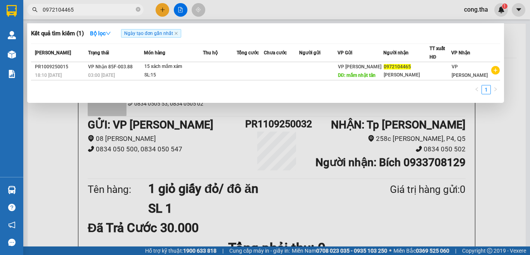
drag, startPoint x: 86, startPoint y: 10, endPoint x: 33, endPoint y: 27, distance: 56.2
click at [33, 17] on div "Kết quả tìm kiếm ( 1 ) Bộ lọc Ngày tạo đơn gần nhất Mã ĐH Trạng thái Món hàng T…" at bounding box center [75, 10] width 151 height 14
click at [159, 12] on div at bounding box center [265, 127] width 530 height 255
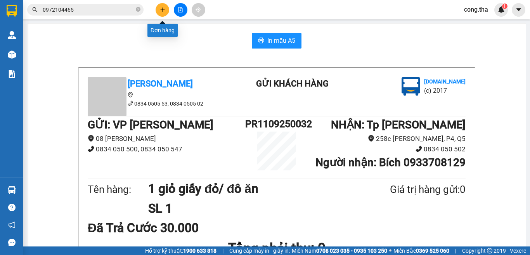
click at [159, 12] on button at bounding box center [162, 10] width 14 height 14
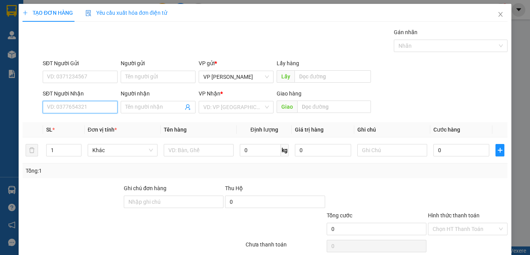
click at [91, 109] on input "SĐT Người Nhận" at bounding box center [80, 107] width 75 height 12
paste input "0972104465"
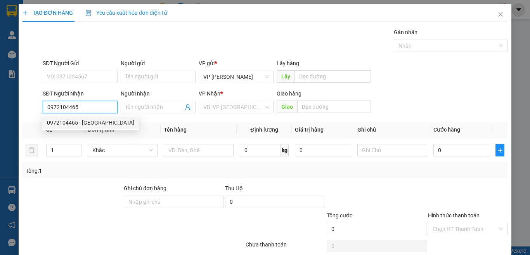
click at [104, 123] on div "0972104465 - Thanh Nhạt" at bounding box center [90, 122] width 87 height 9
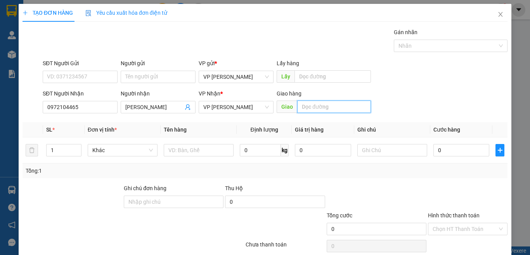
click at [326, 109] on input "text" at bounding box center [334, 106] width 74 height 12
paste input "274 Nam kỳ khởi nghĩa: nhà hàng Rạn biển 5"
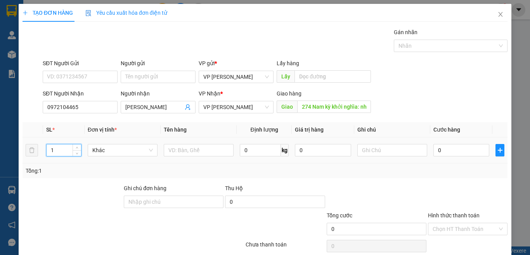
drag, startPoint x: 54, startPoint y: 148, endPoint x: 48, endPoint y: 148, distance: 5.9
click at [48, 148] on input "1" at bounding box center [64, 150] width 35 height 12
click at [193, 148] on input "text" at bounding box center [199, 150] width 70 height 12
paste input "ắ"
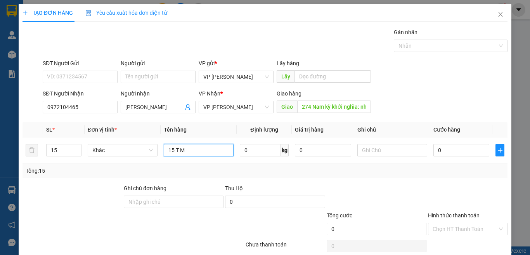
paste
click at [453, 148] on input "0" at bounding box center [461, 150] width 56 height 12
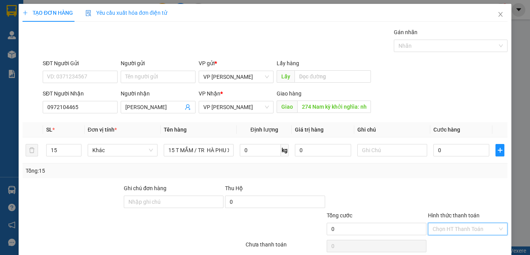
click at [453, 231] on input "Hình thức thanh toán" at bounding box center [464, 229] width 65 height 12
click at [455, 212] on div "Miễn phí" at bounding box center [461, 213] width 69 height 9
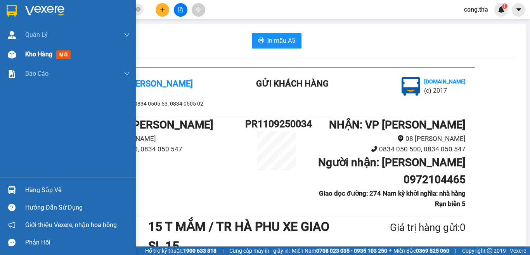
click at [66, 56] on span "mới" at bounding box center [63, 54] width 14 height 9
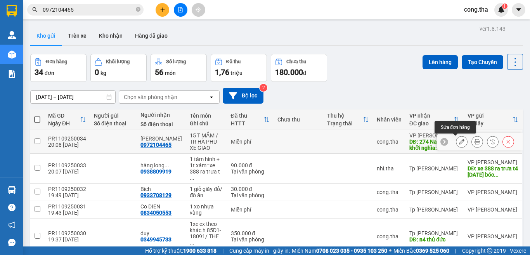
click at [459, 142] on icon at bounding box center [461, 141] width 5 height 5
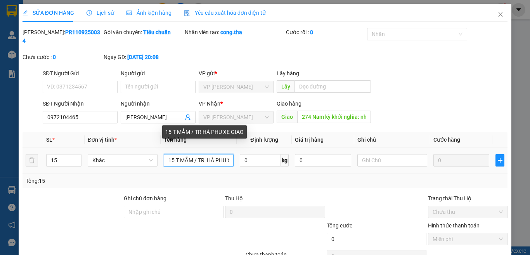
click at [225, 154] on input "15 T MẮM / TR HÀ PHU XE GIAO" at bounding box center [199, 160] width 70 height 12
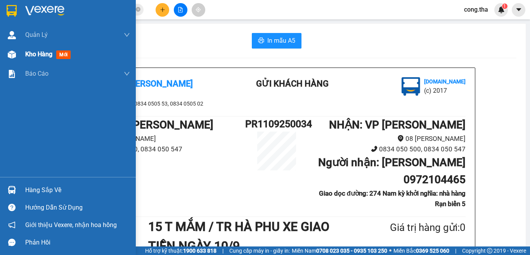
click at [65, 55] on span "mới" at bounding box center [63, 54] width 14 height 9
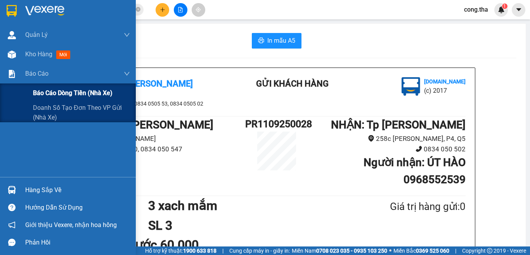
click at [56, 91] on span "Báo cáo dòng tiền (nhà xe)" at bounding box center [72, 93] width 79 height 10
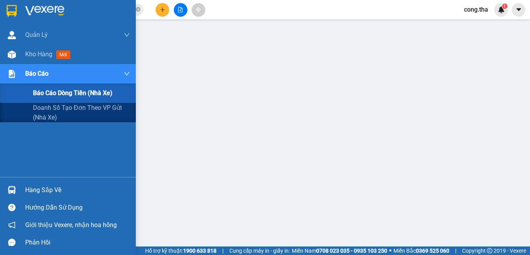
click at [62, 92] on span "Báo cáo dòng tiền (nhà xe)" at bounding box center [72, 93] width 79 height 10
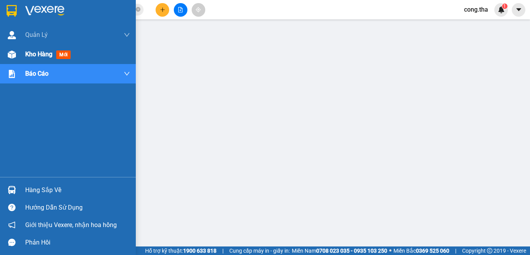
click at [66, 56] on span "mới" at bounding box center [63, 54] width 14 height 9
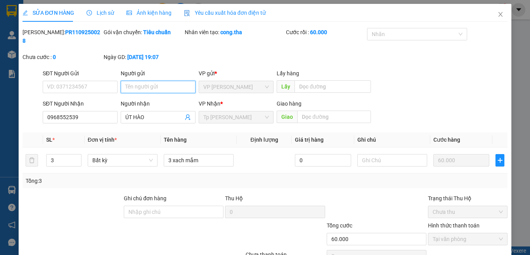
click at [166, 81] on input "Người gửi" at bounding box center [158, 87] width 75 height 12
click at [424, 69] on div "SĐT Người Gửi VD: 0371234567 Người gửi TRUNG NỮ 1 VP gửi * VP Phan Rang Lấy hàn…" at bounding box center [275, 82] width 468 height 27
